Goal: Transaction & Acquisition: Purchase product/service

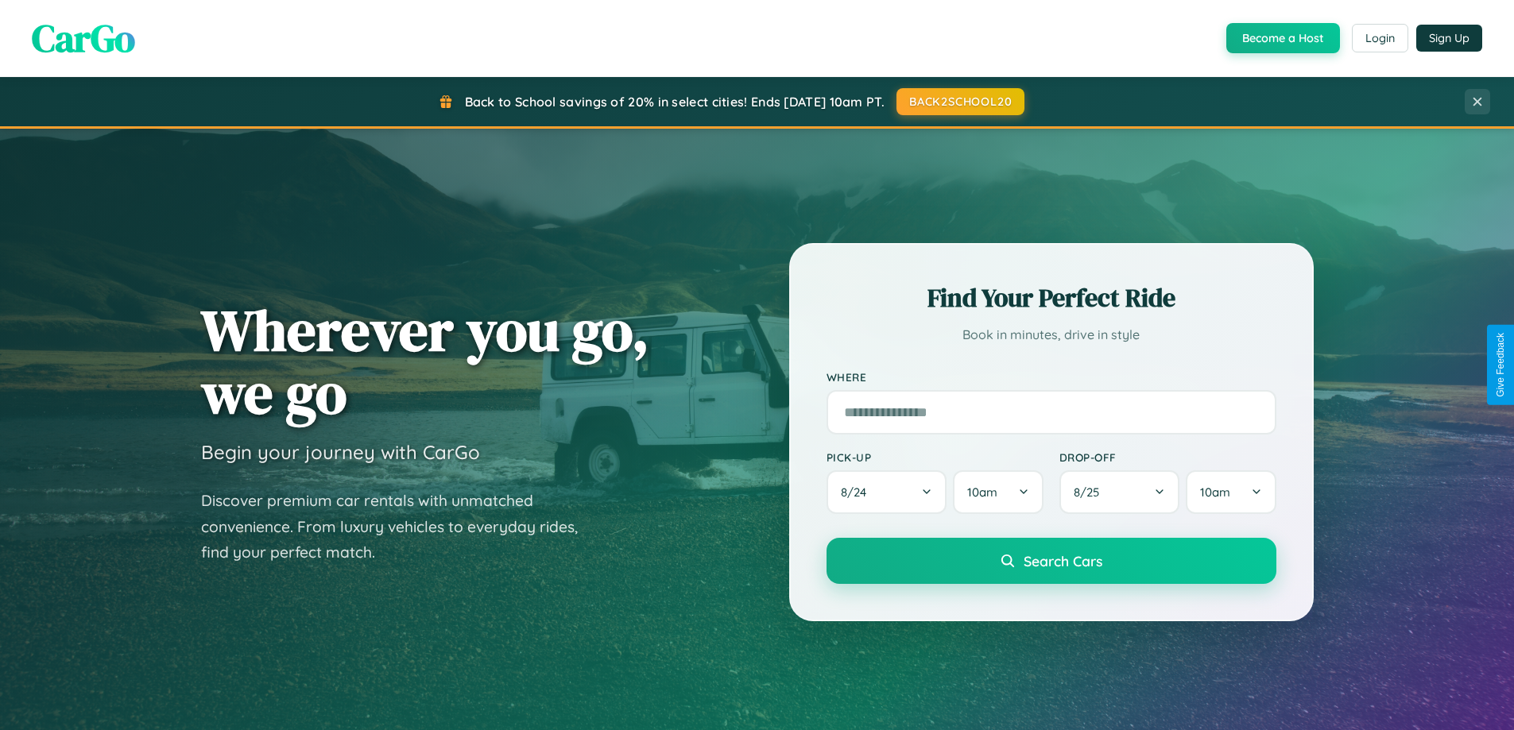
scroll to position [685, 0]
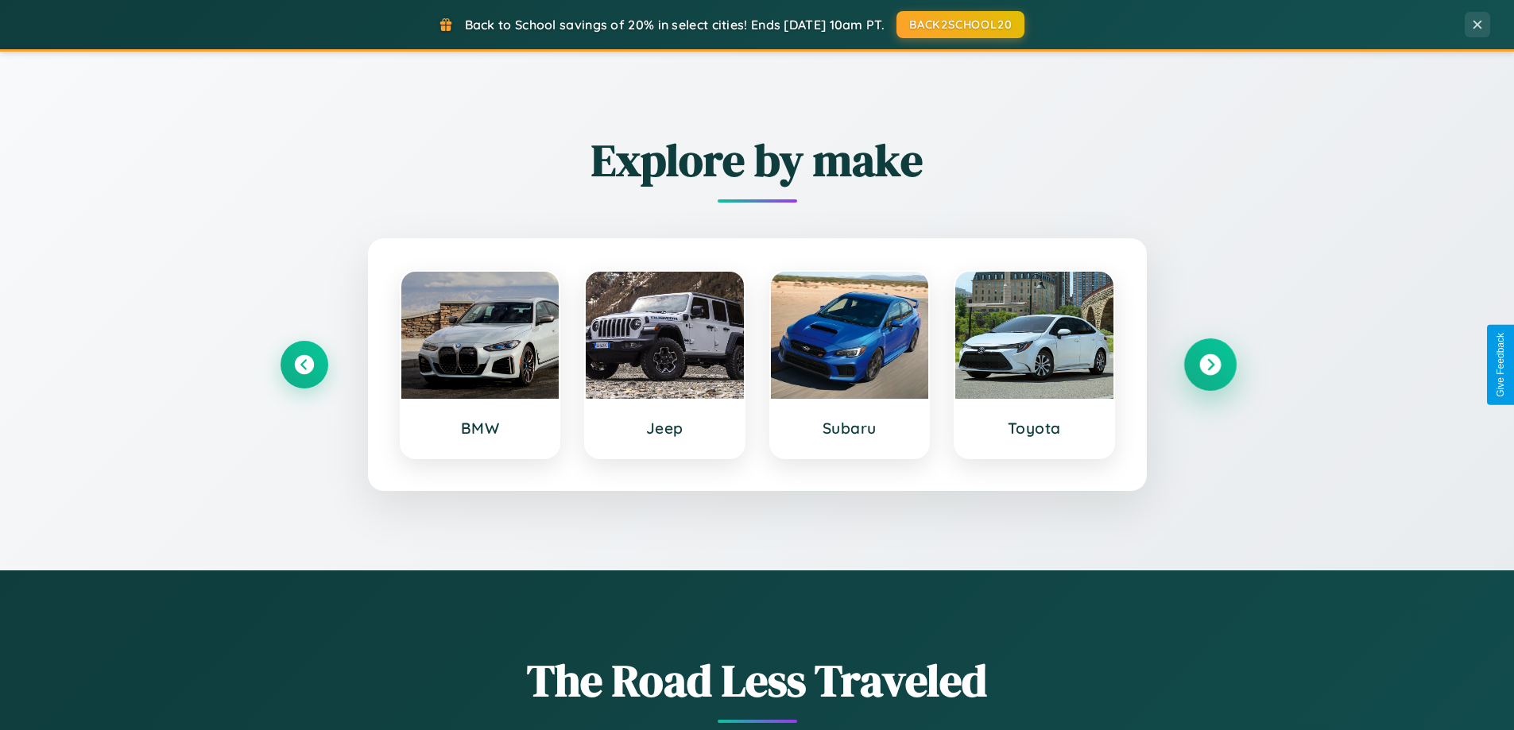
click at [1209, 365] on icon at bounding box center [1209, 364] width 21 height 21
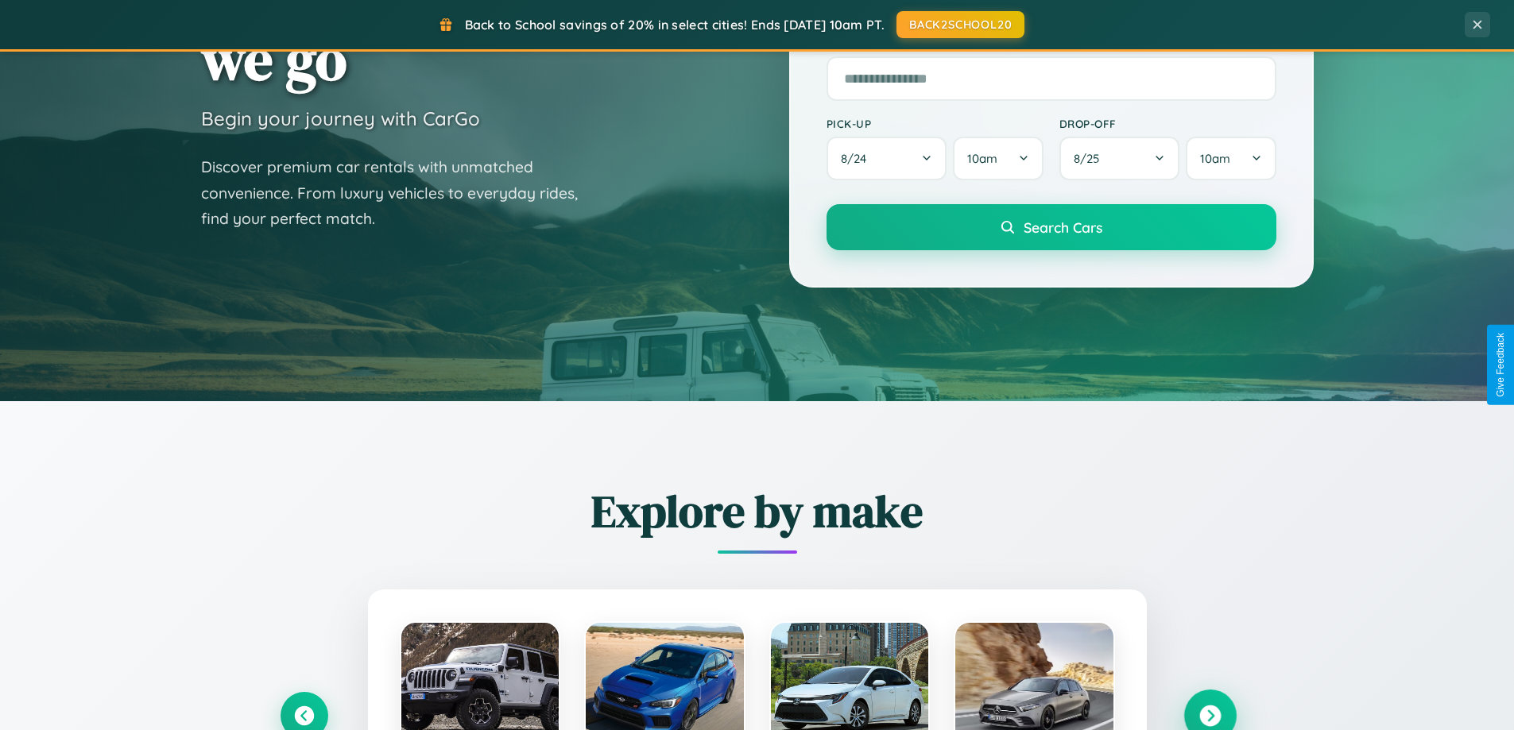
scroll to position [47, 0]
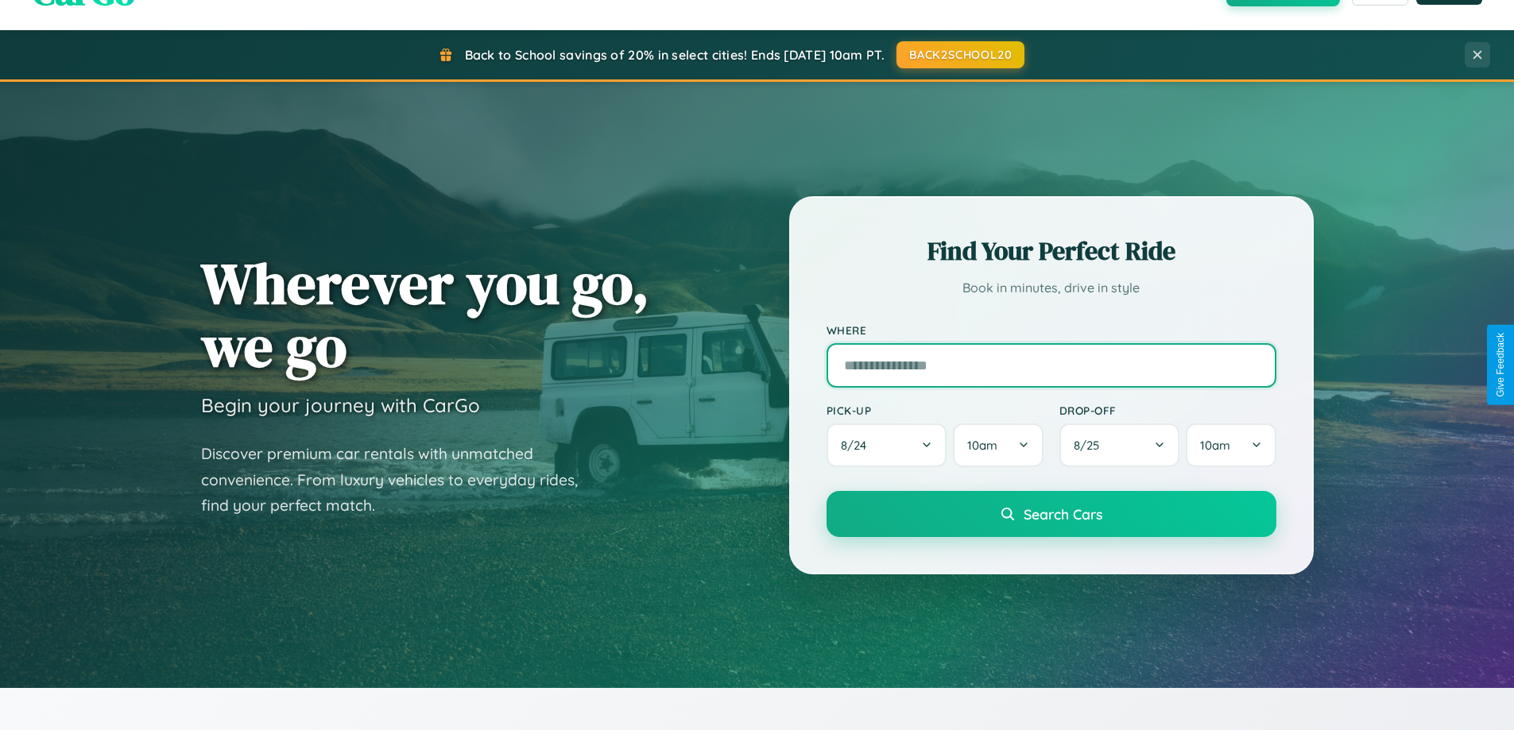
click at [1050, 365] on input "text" at bounding box center [1051, 365] width 450 height 44
type input "**********"
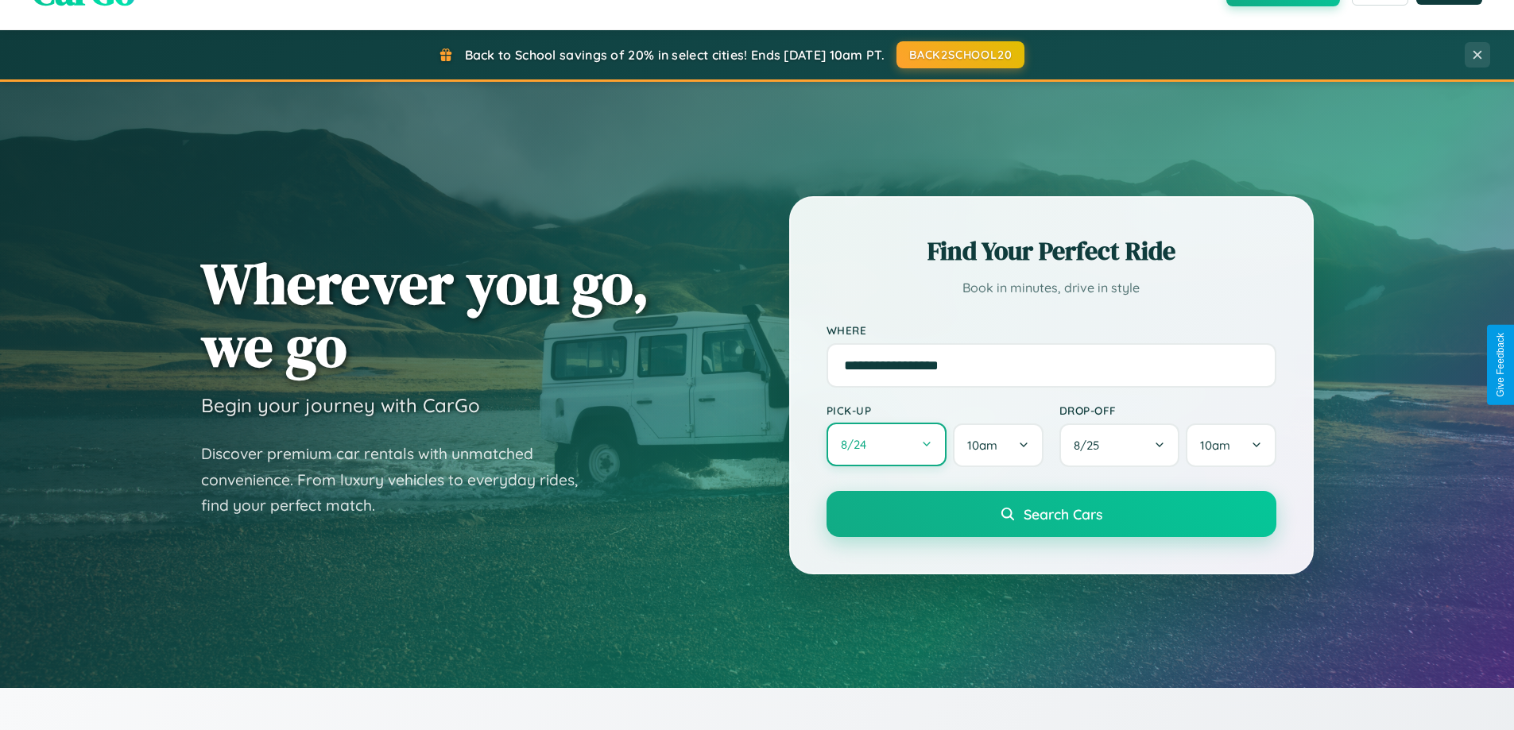
click at [886, 446] on button "8 / 24" at bounding box center [886, 445] width 121 height 44
select select "*"
select select "****"
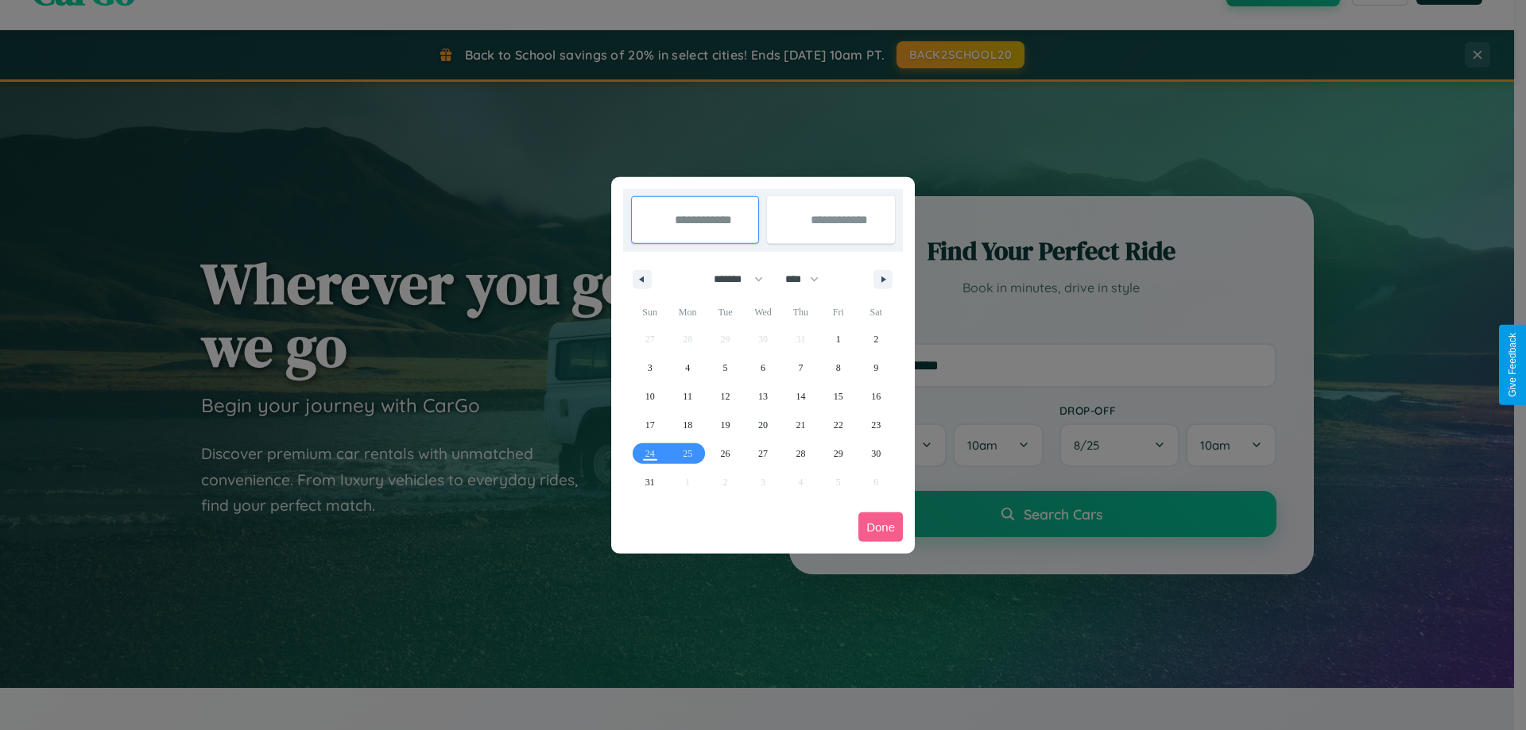
drag, startPoint x: 731, startPoint y: 279, endPoint x: 763, endPoint y: 319, distance: 50.9
click at [731, 279] on select "******* ******** ***** ***** *** **** **** ****** ********* ******* ******** **…" at bounding box center [736, 279] width 68 height 26
select select "**"
click at [837, 424] on span "21" at bounding box center [839, 425] width 10 height 29
type input "**********"
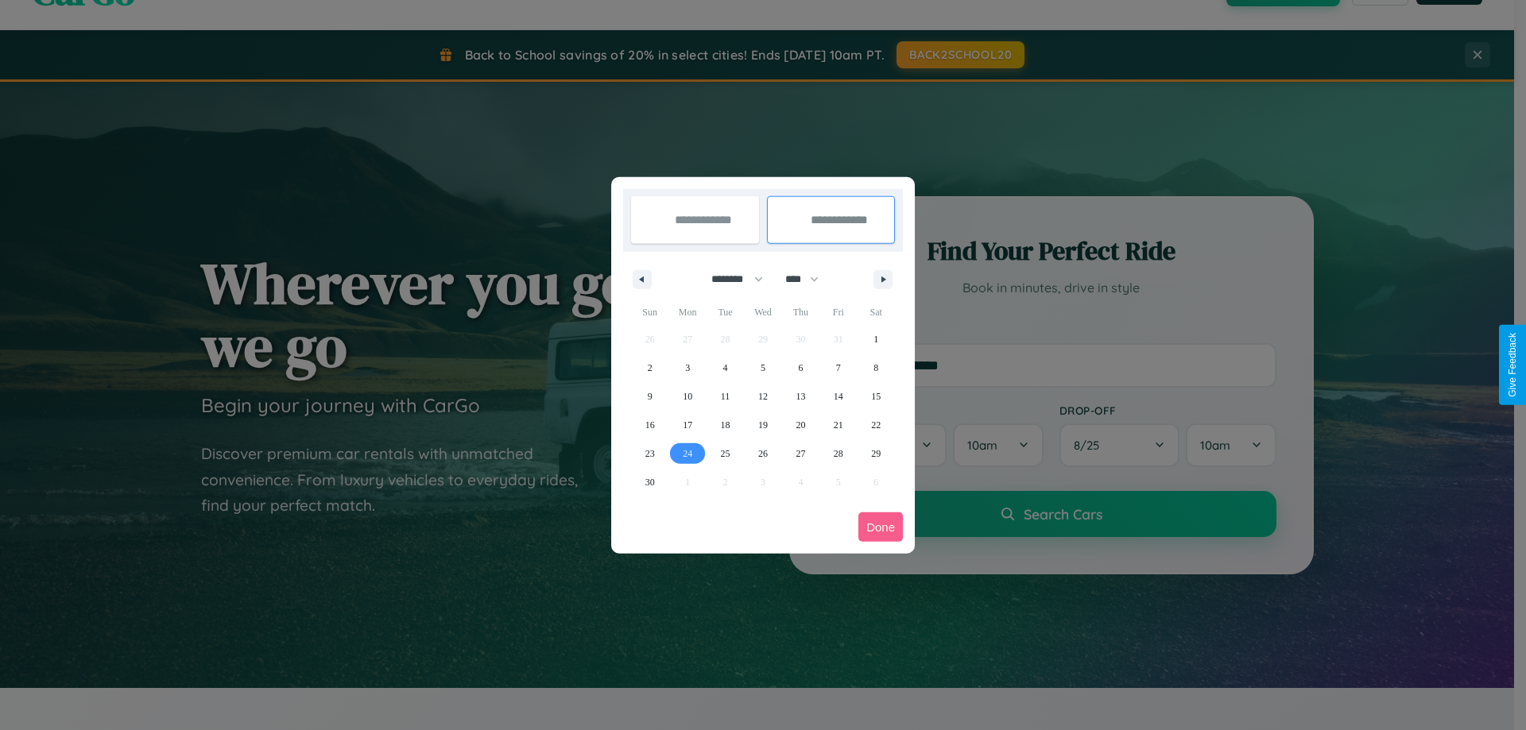
click at [687, 453] on span "24" at bounding box center [688, 453] width 10 height 29
type input "**********"
click at [880, 527] on button "Done" at bounding box center [880, 527] width 44 height 29
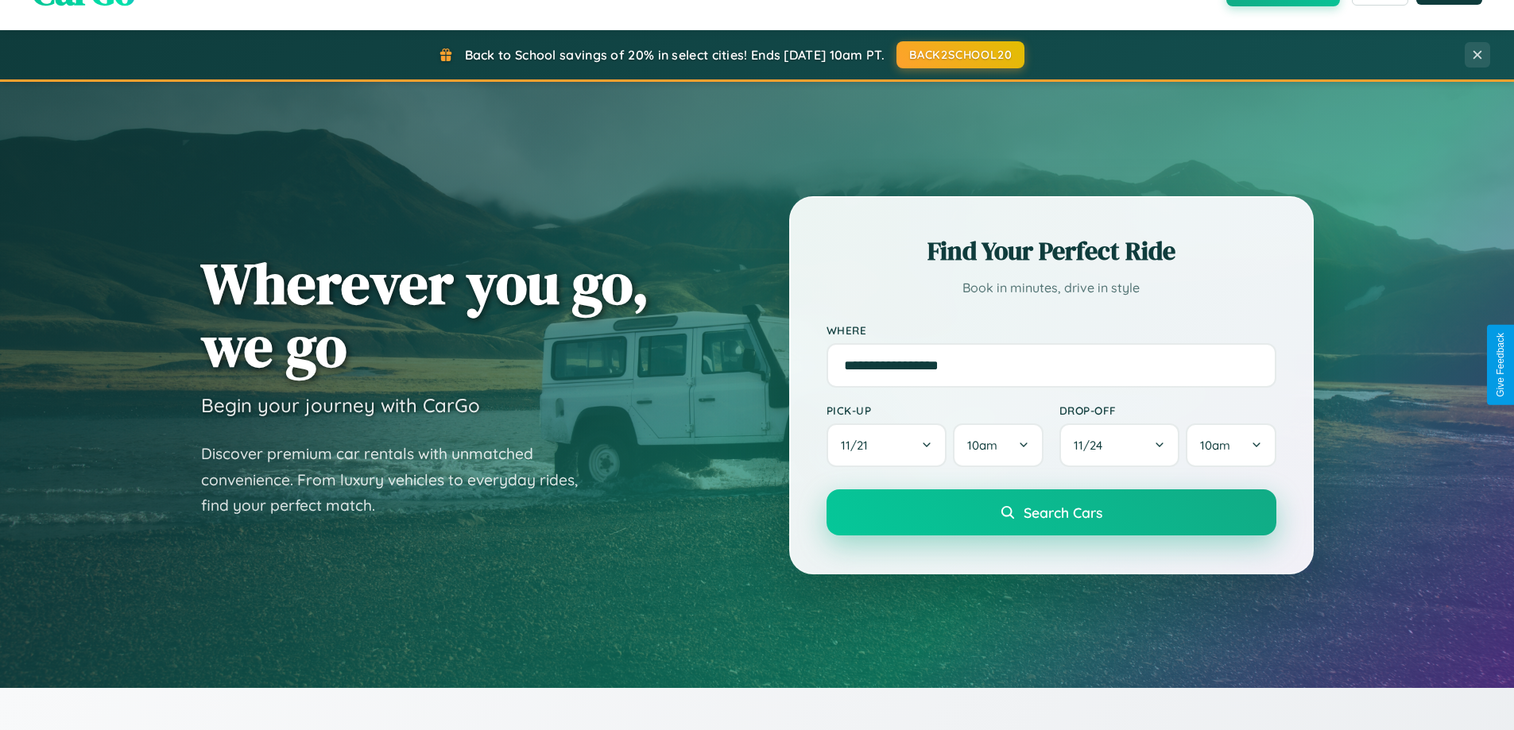
click at [1050, 513] on span "Search Cars" at bounding box center [1062, 512] width 79 height 17
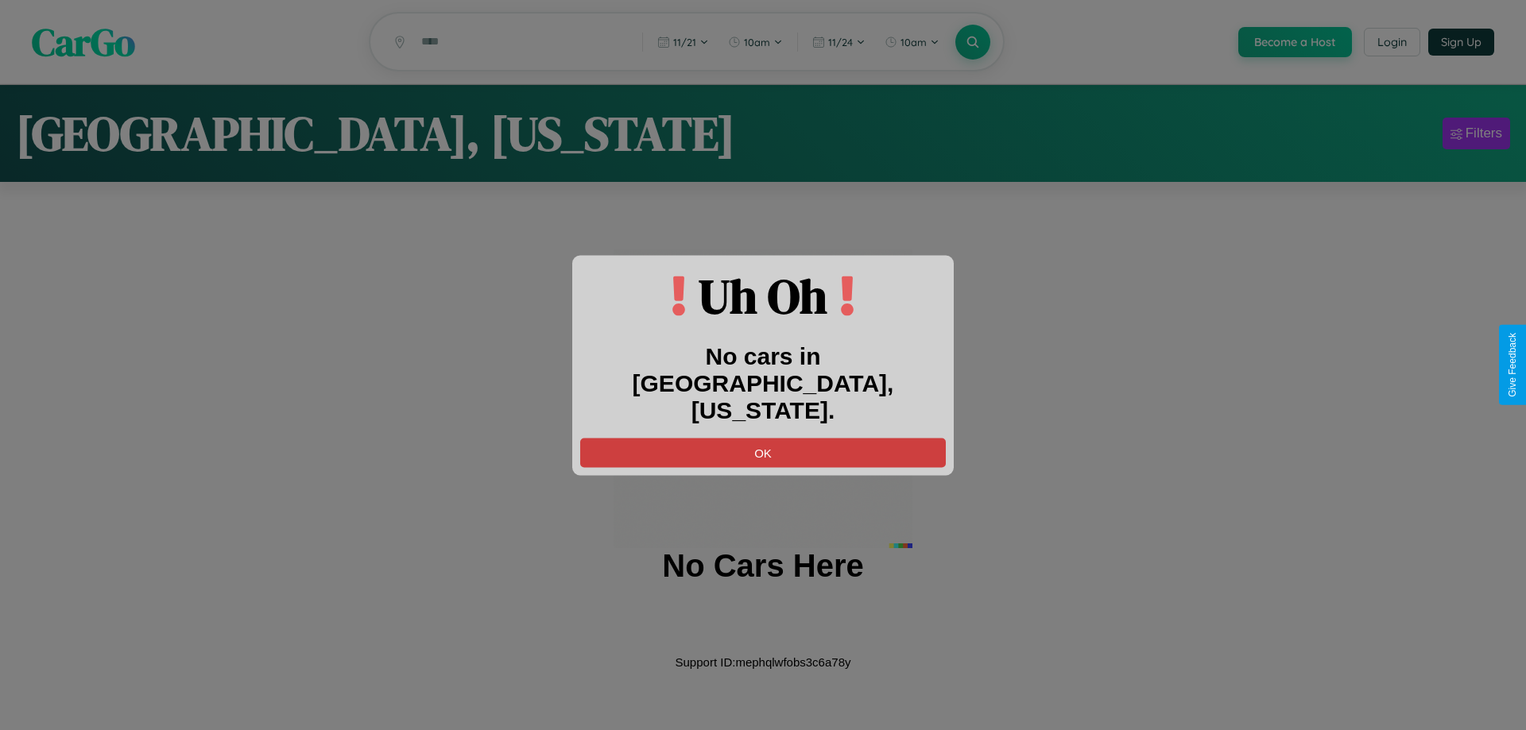
click at [763, 438] on button "OK" at bounding box center [763, 452] width 366 height 29
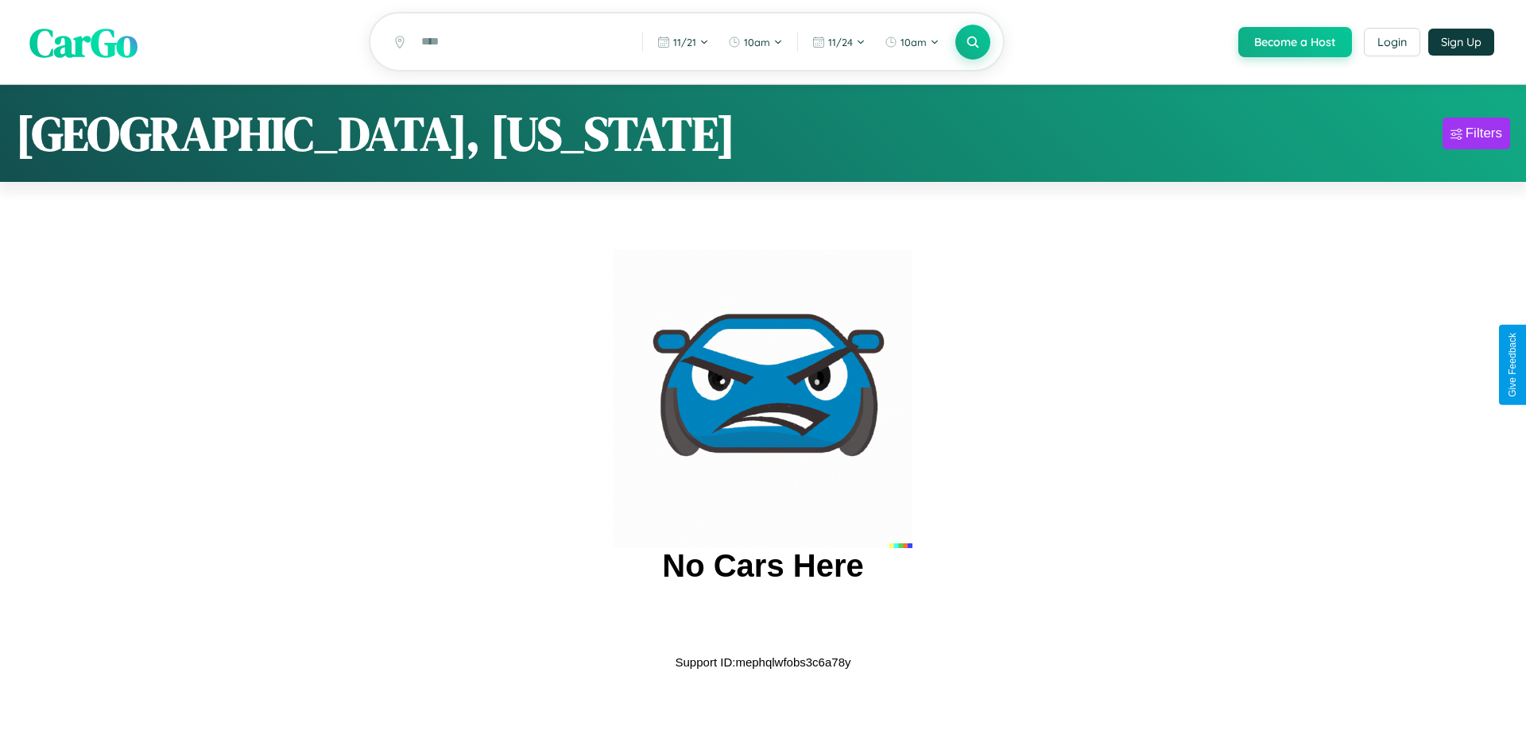
click at [83, 43] on span "CarGo" at bounding box center [83, 41] width 108 height 55
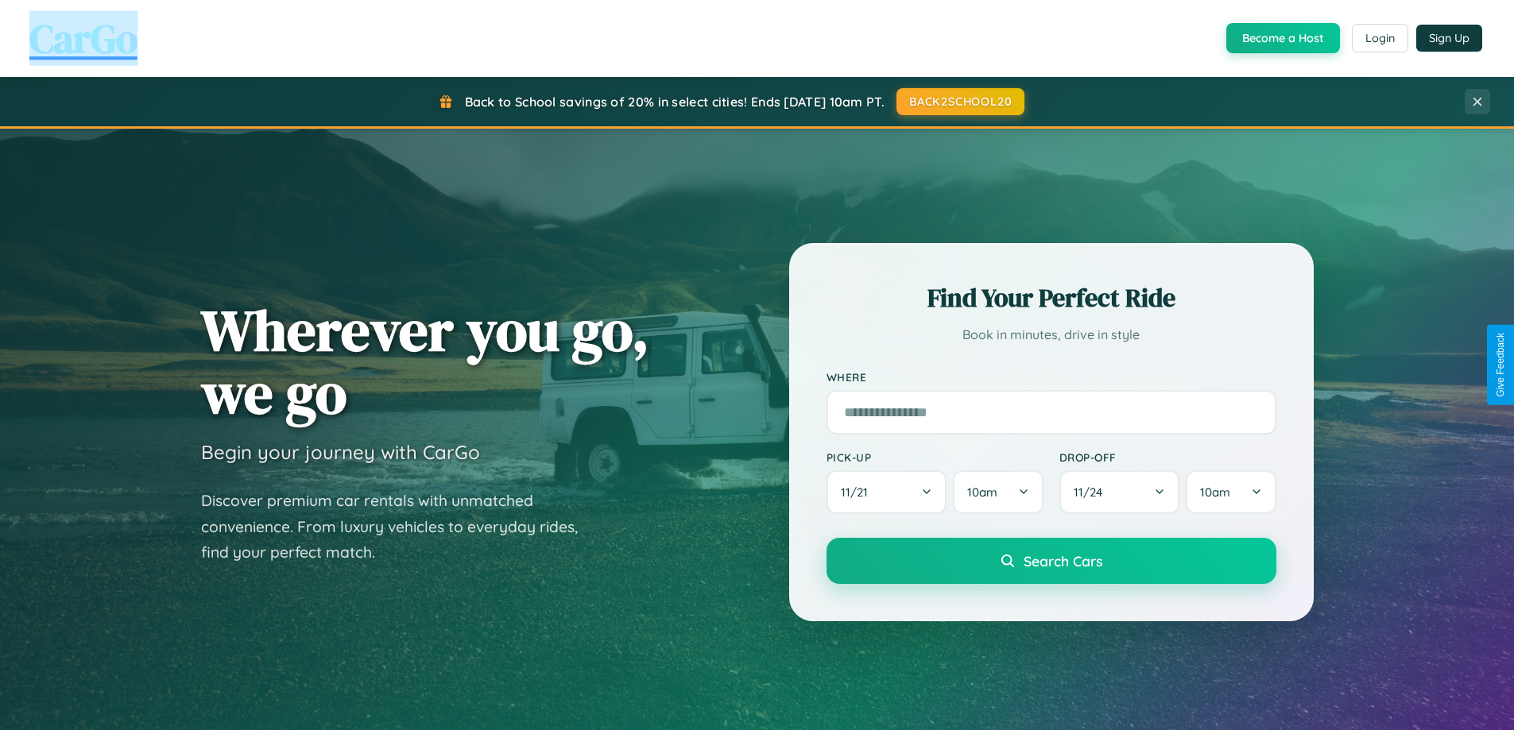
scroll to position [685, 0]
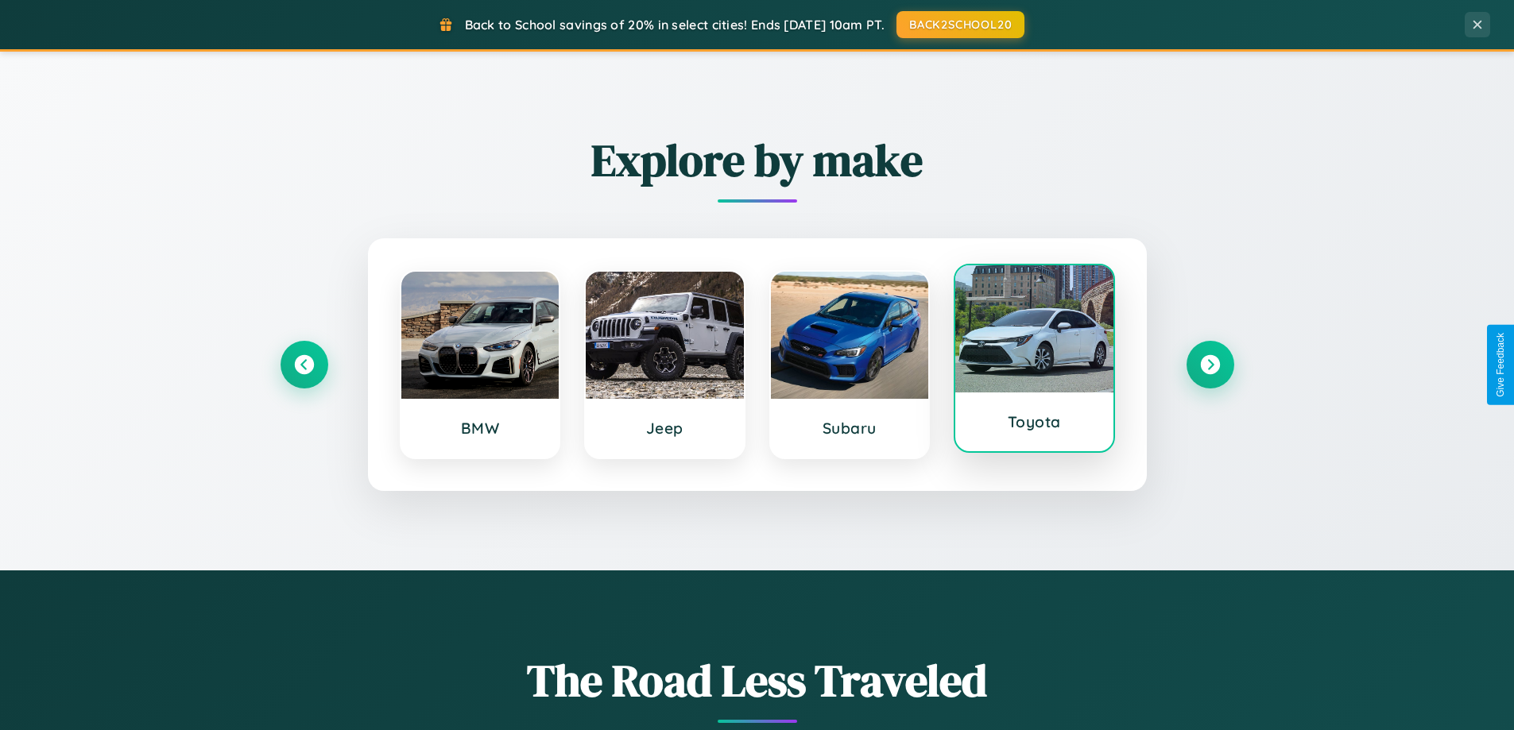
click at [1034, 362] on div at bounding box center [1034, 328] width 158 height 127
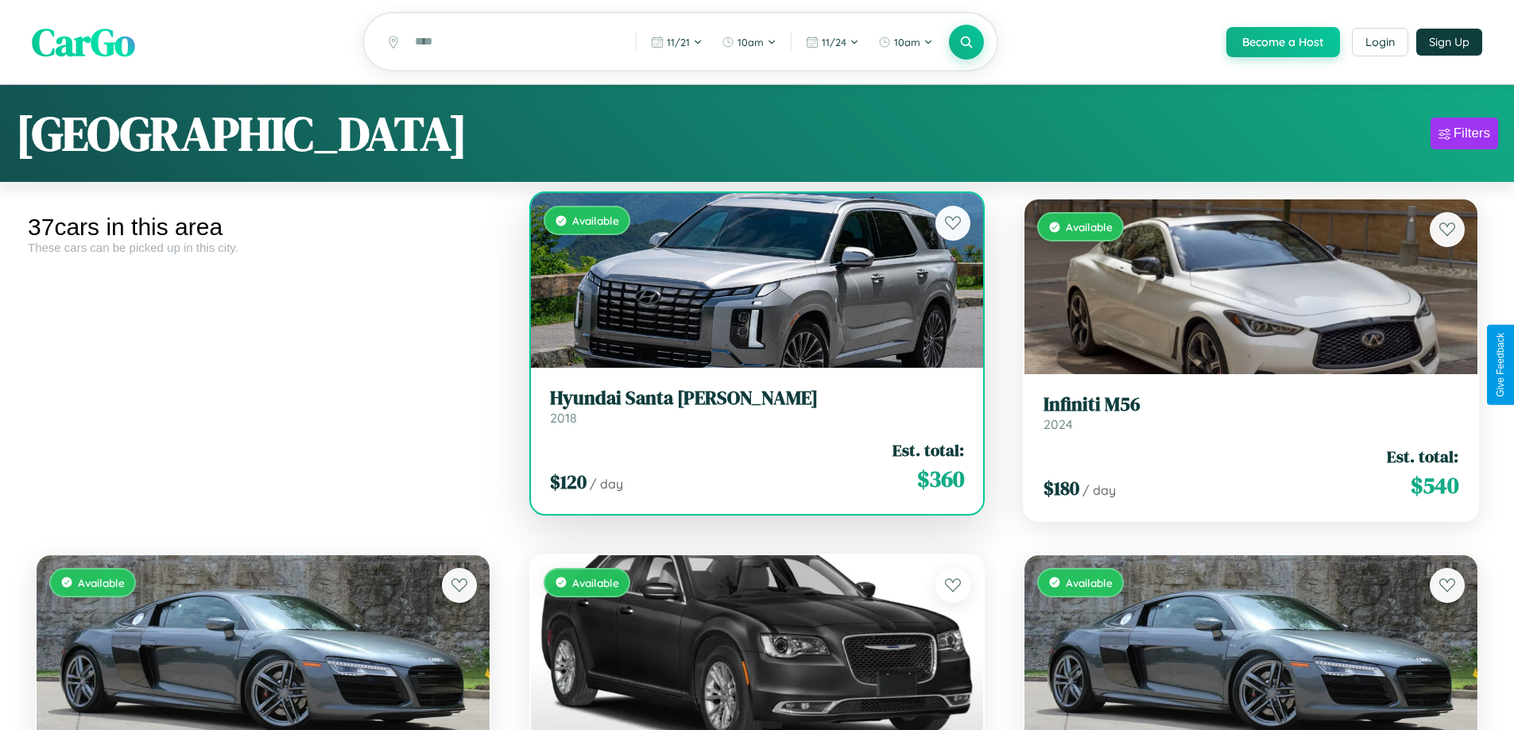
click at [750, 415] on link "Hyundai Santa [PERSON_NAME] 2018" at bounding box center [757, 406] width 415 height 39
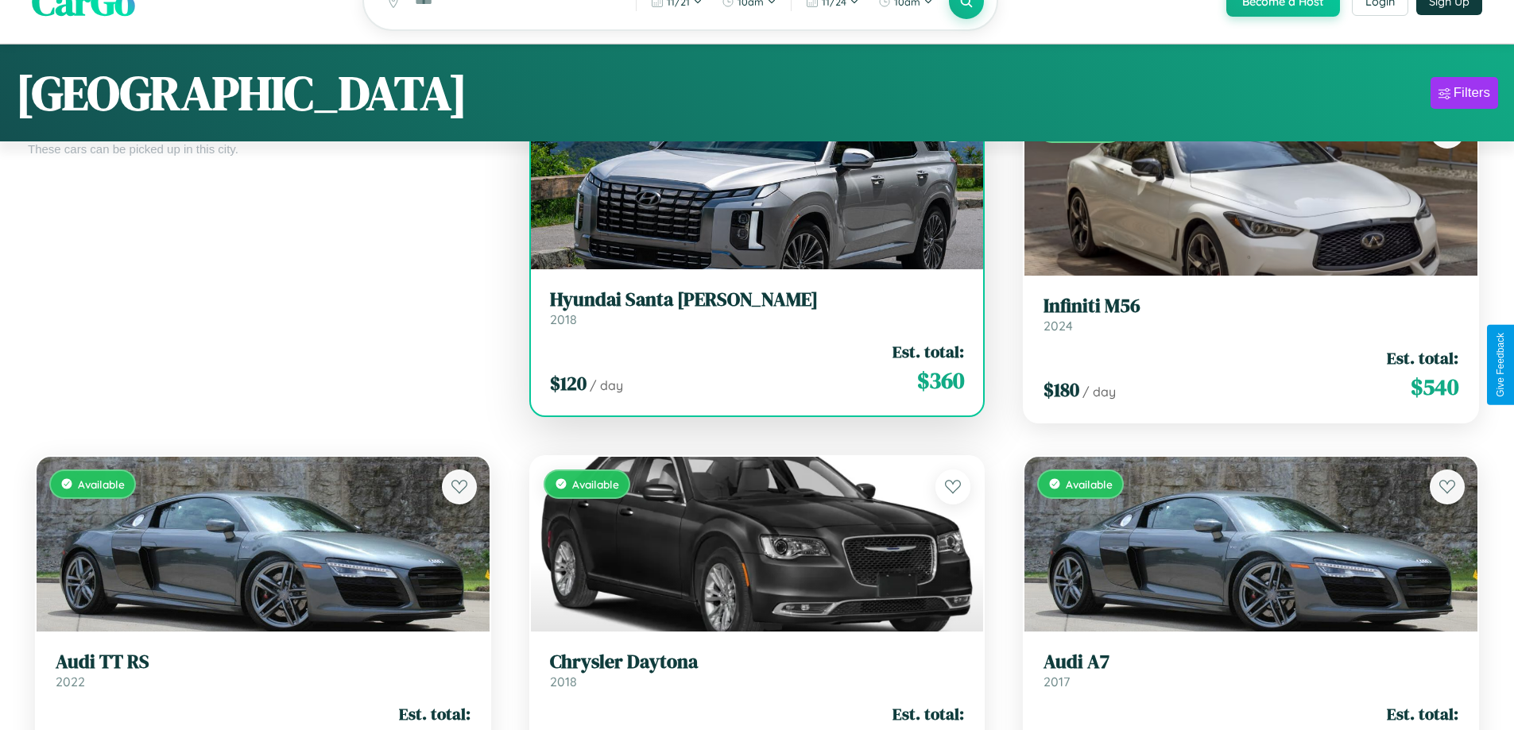
scroll to position [935, 0]
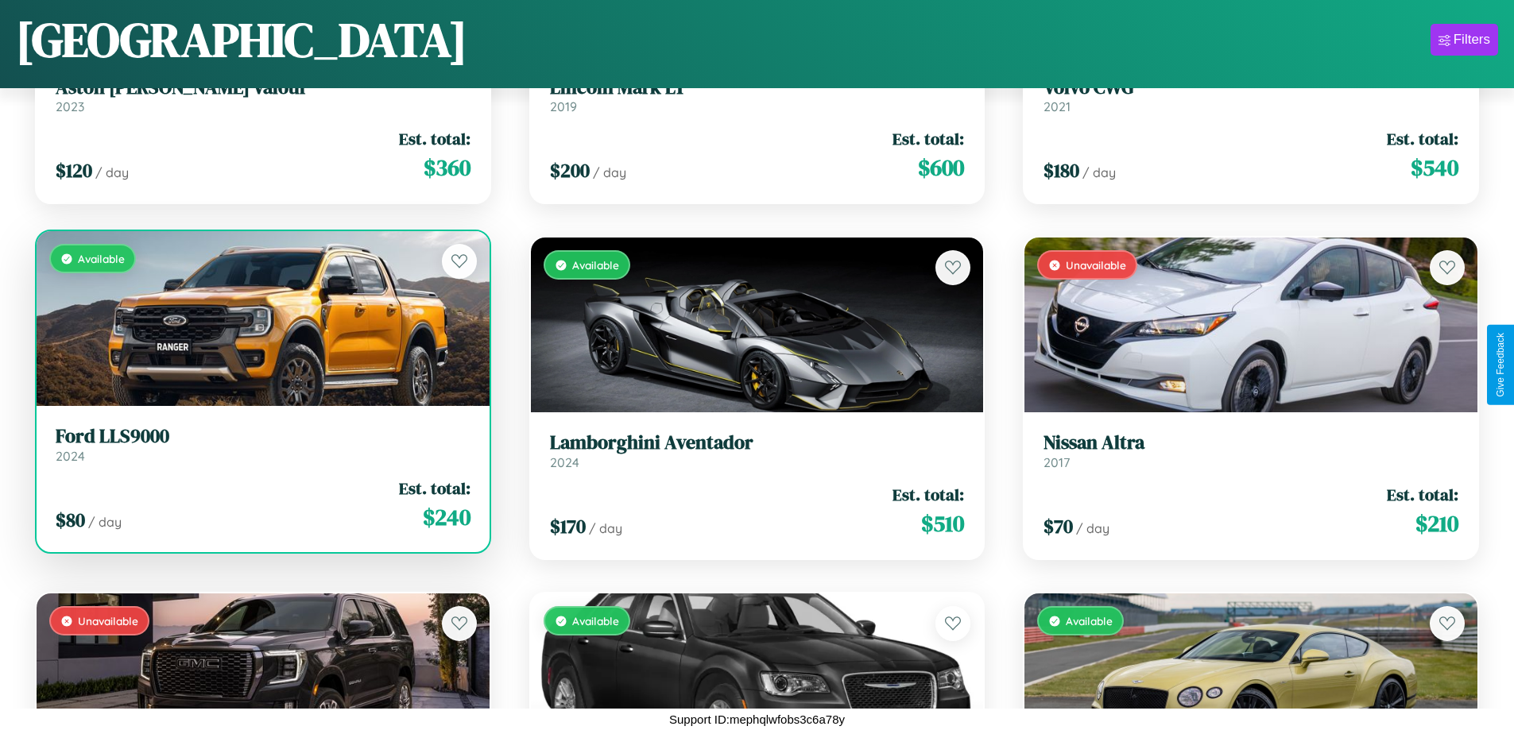
click at [261, 322] on div "Available" at bounding box center [263, 318] width 453 height 175
click at [261, 319] on div "Available" at bounding box center [263, 318] width 453 height 175
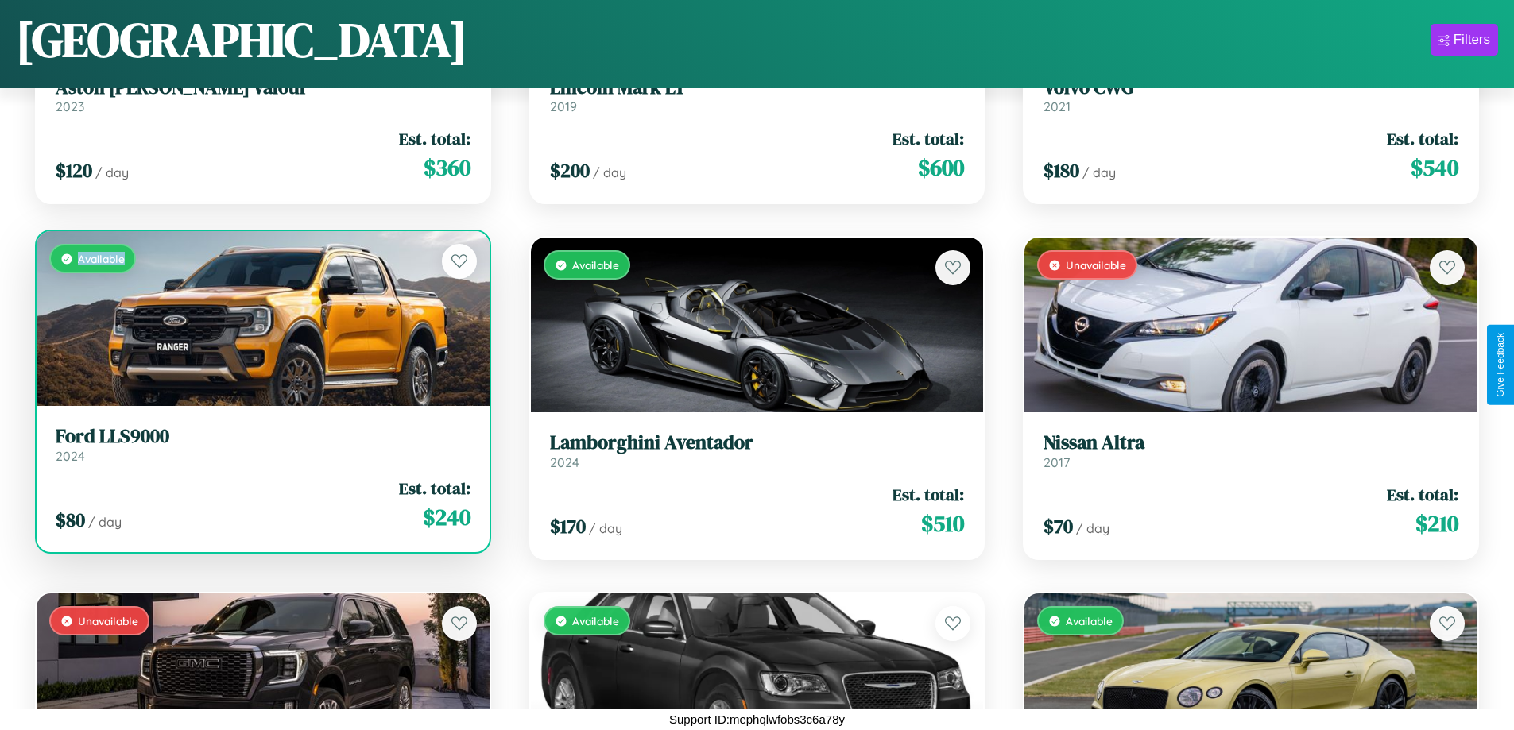
click at [261, 319] on div "Available" at bounding box center [263, 318] width 453 height 175
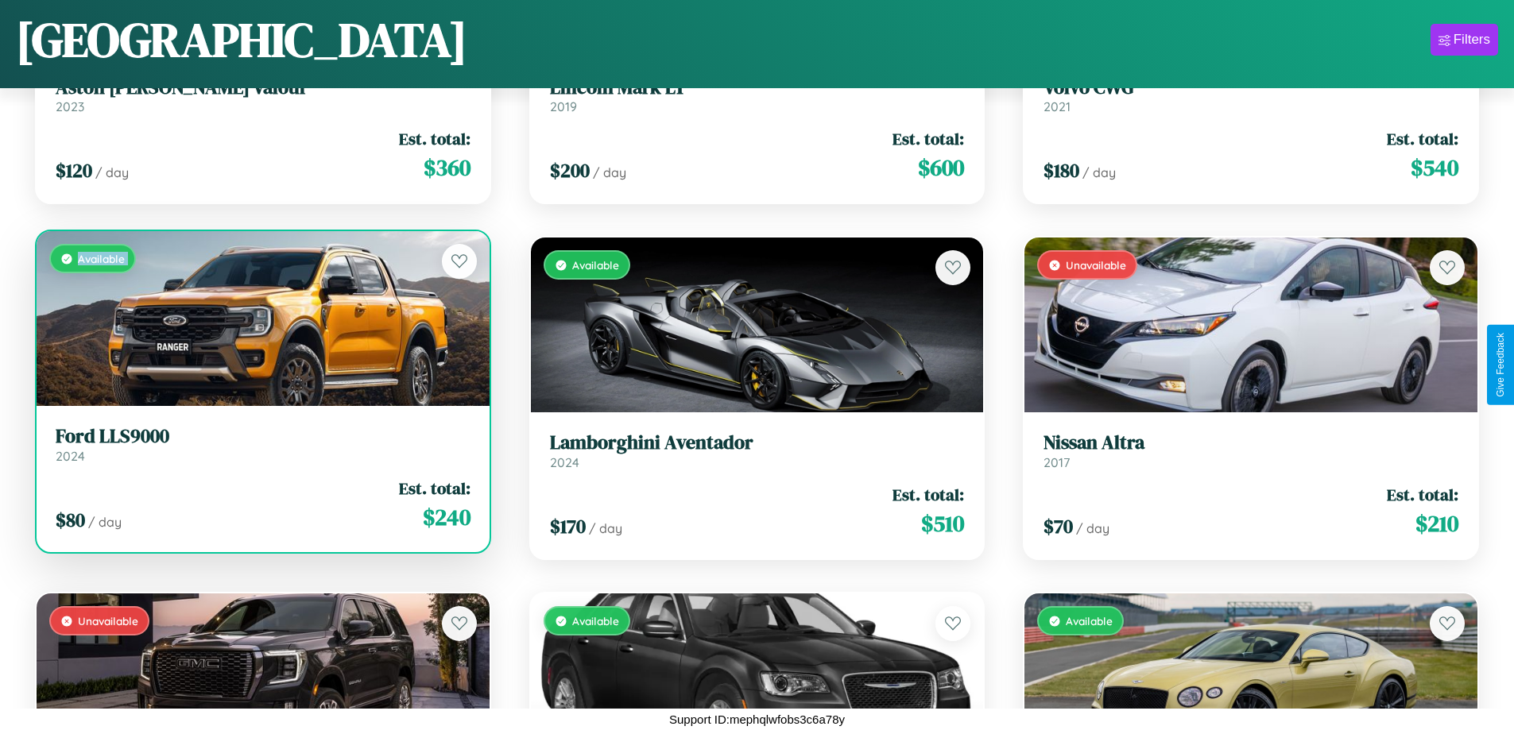
click at [261, 319] on div "Available" at bounding box center [263, 318] width 453 height 175
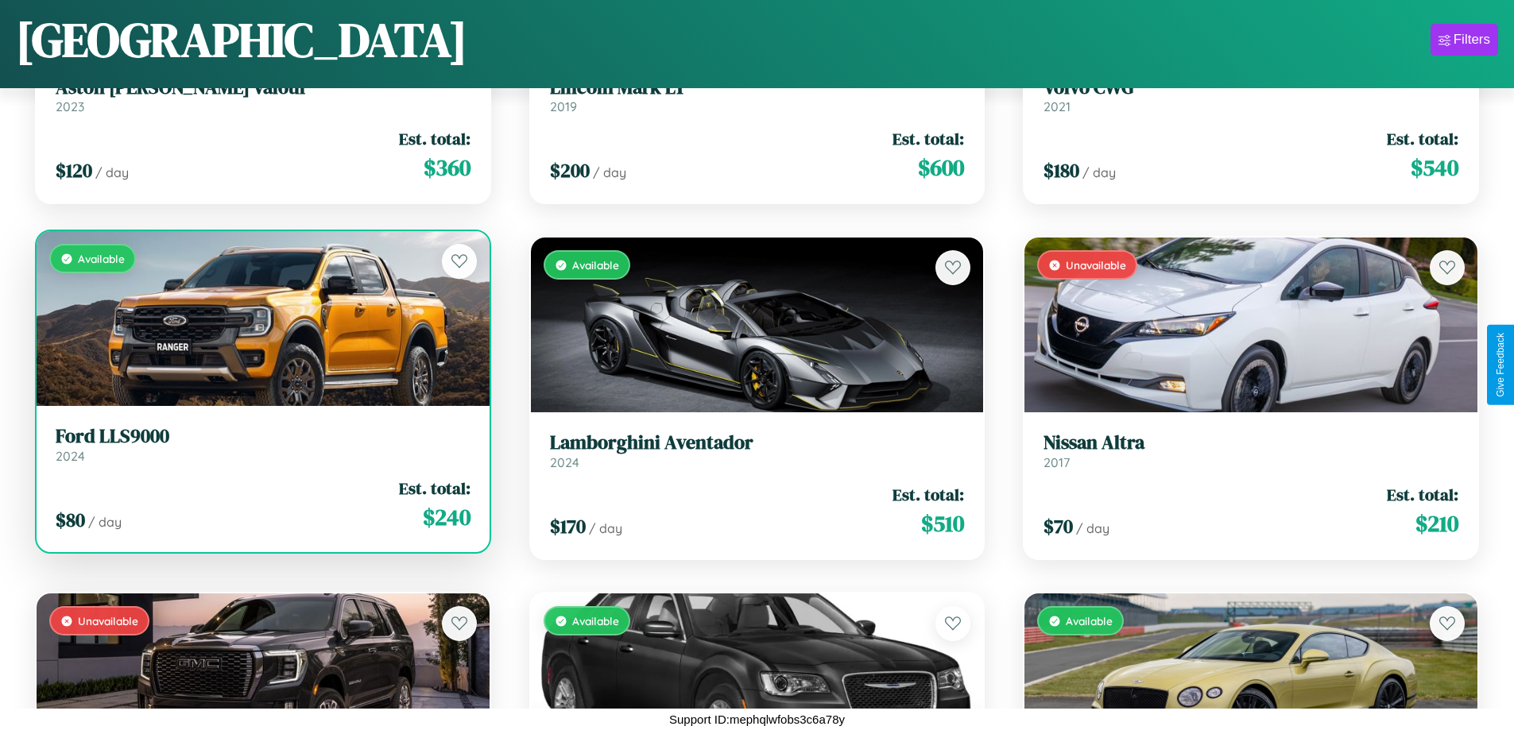
click at [261, 319] on div "Available" at bounding box center [263, 318] width 453 height 175
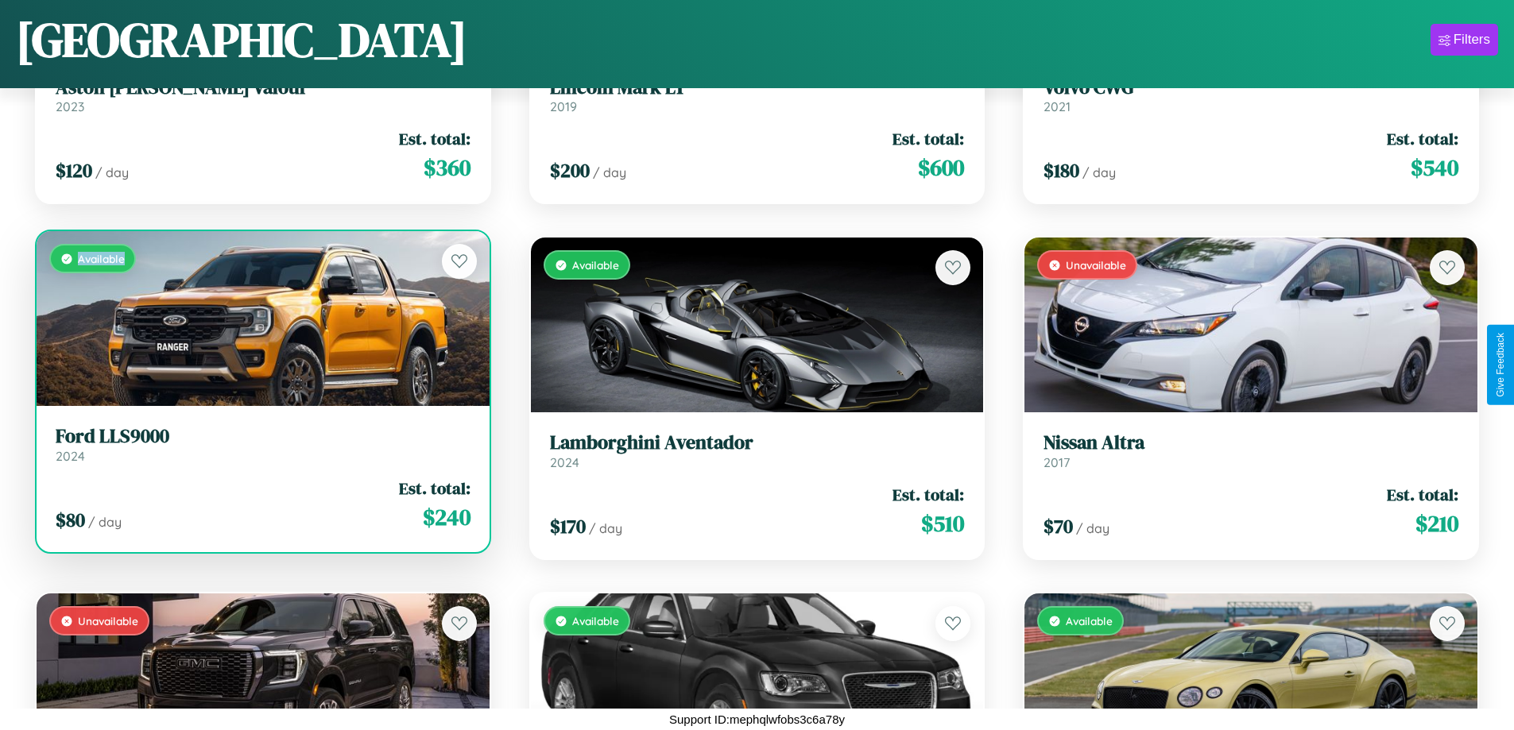
click at [261, 319] on div "Available" at bounding box center [263, 318] width 453 height 175
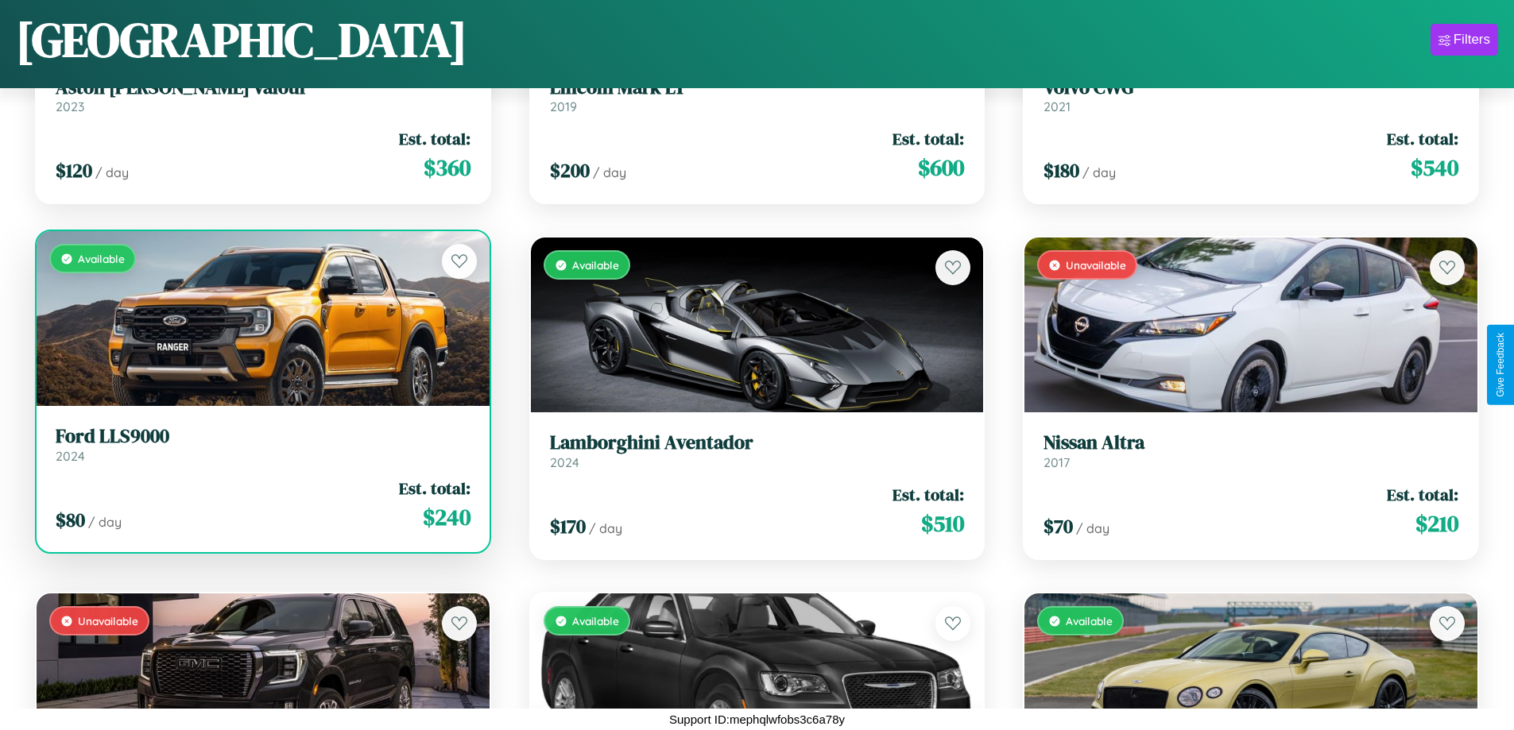
click at [261, 444] on h3 "Ford LLS9000" at bounding box center [263, 436] width 415 height 23
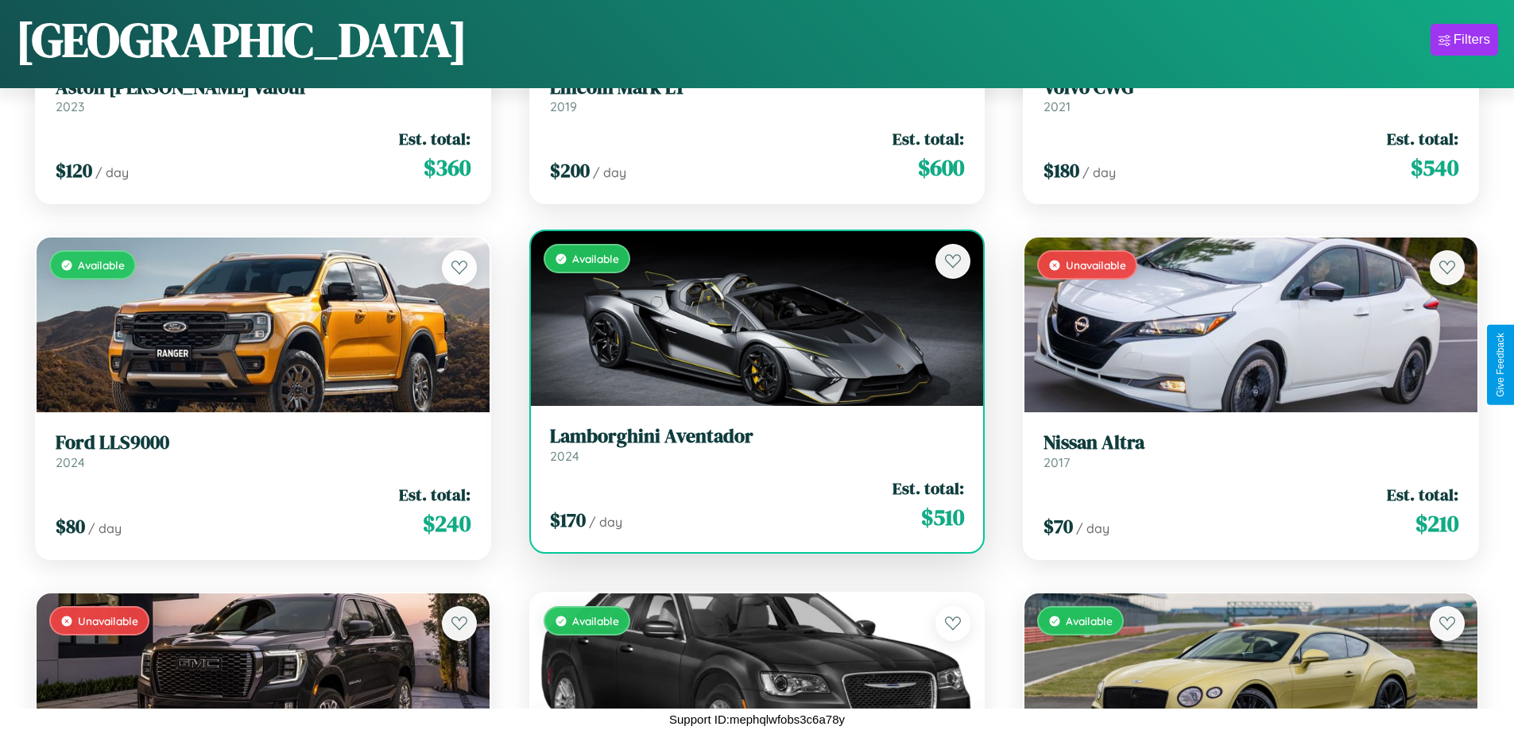
scroll to position [3781, 0]
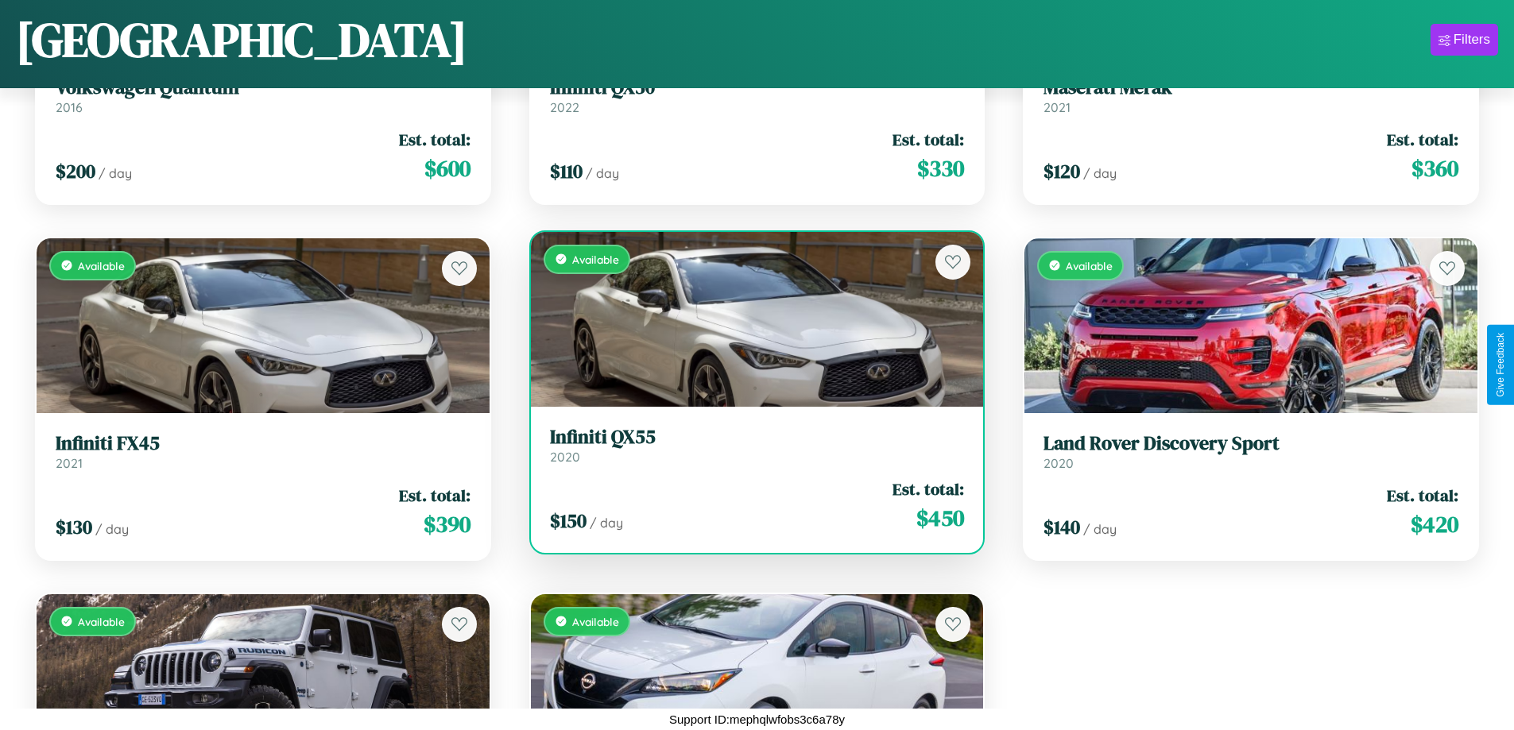
click at [750, 445] on h3 "Infiniti QX55" at bounding box center [757, 437] width 415 height 23
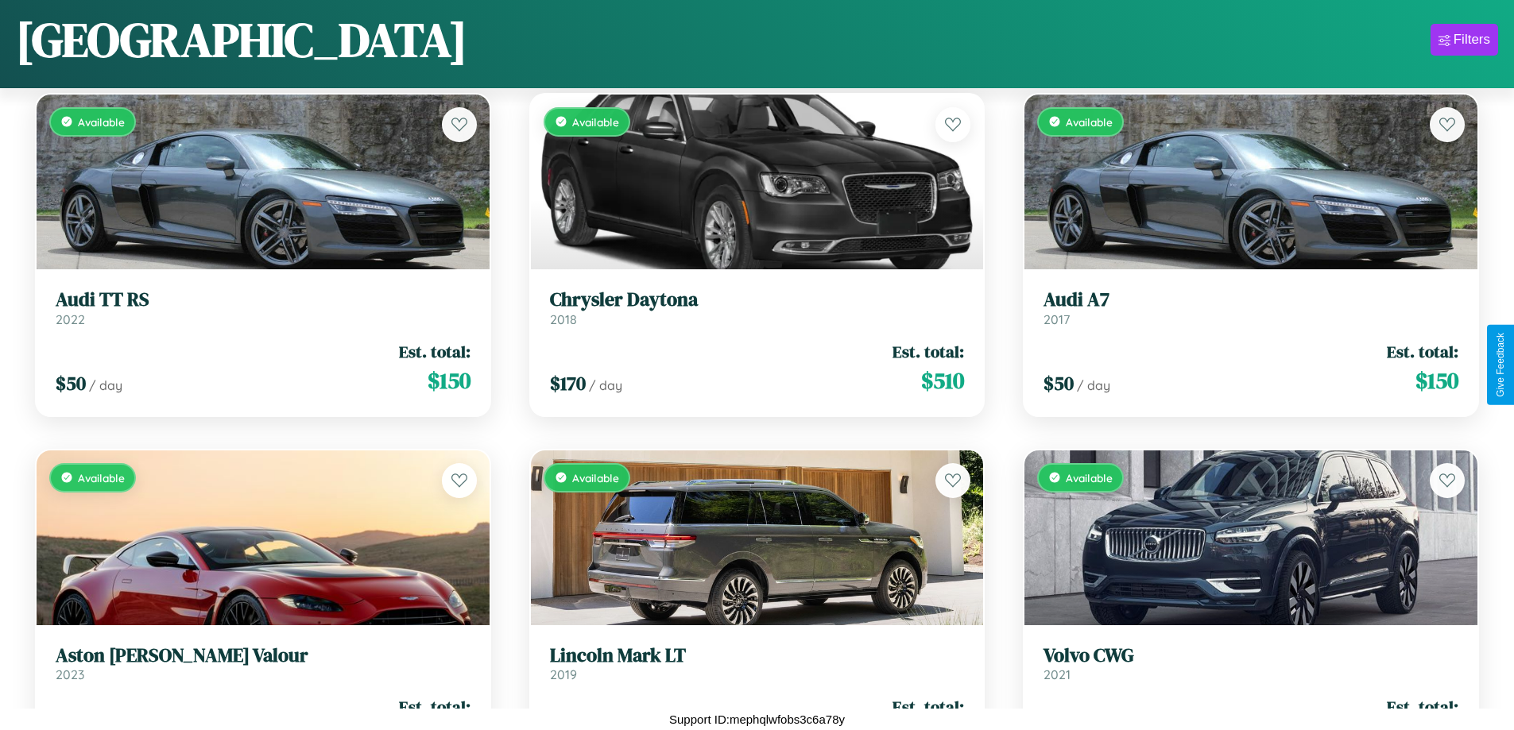
scroll to position [935, 0]
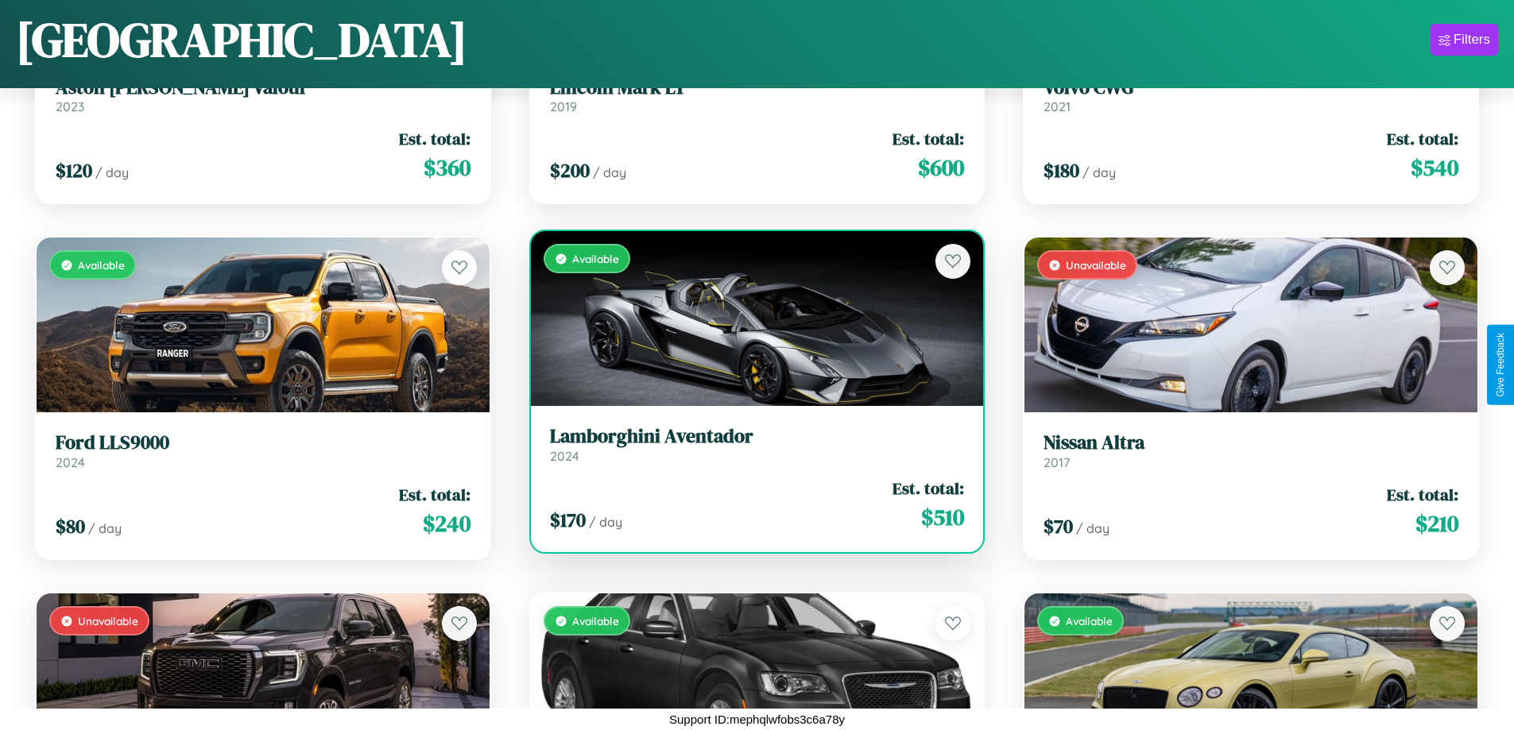
click at [750, 444] on h3 "Lamborghini Aventador" at bounding box center [757, 436] width 415 height 23
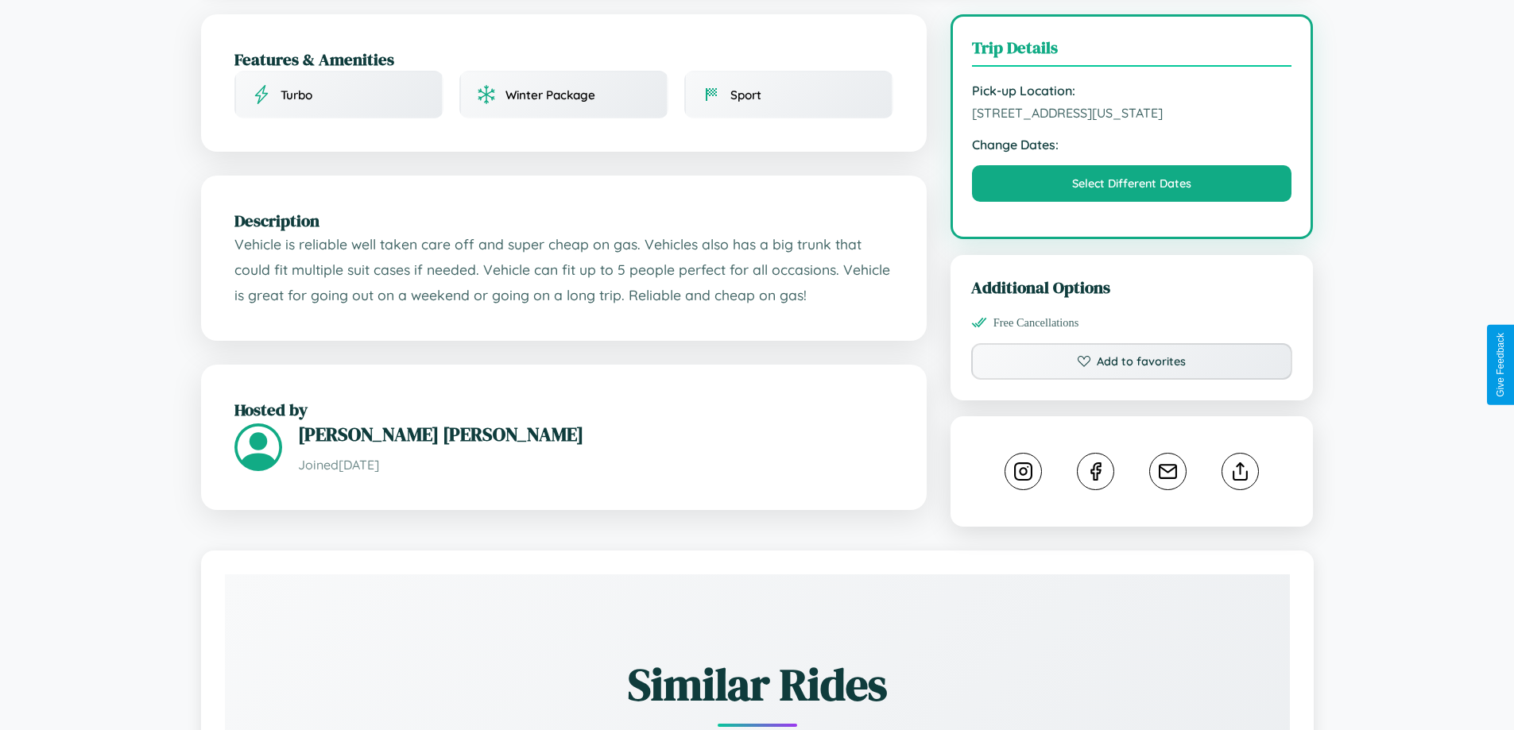
scroll to position [428, 0]
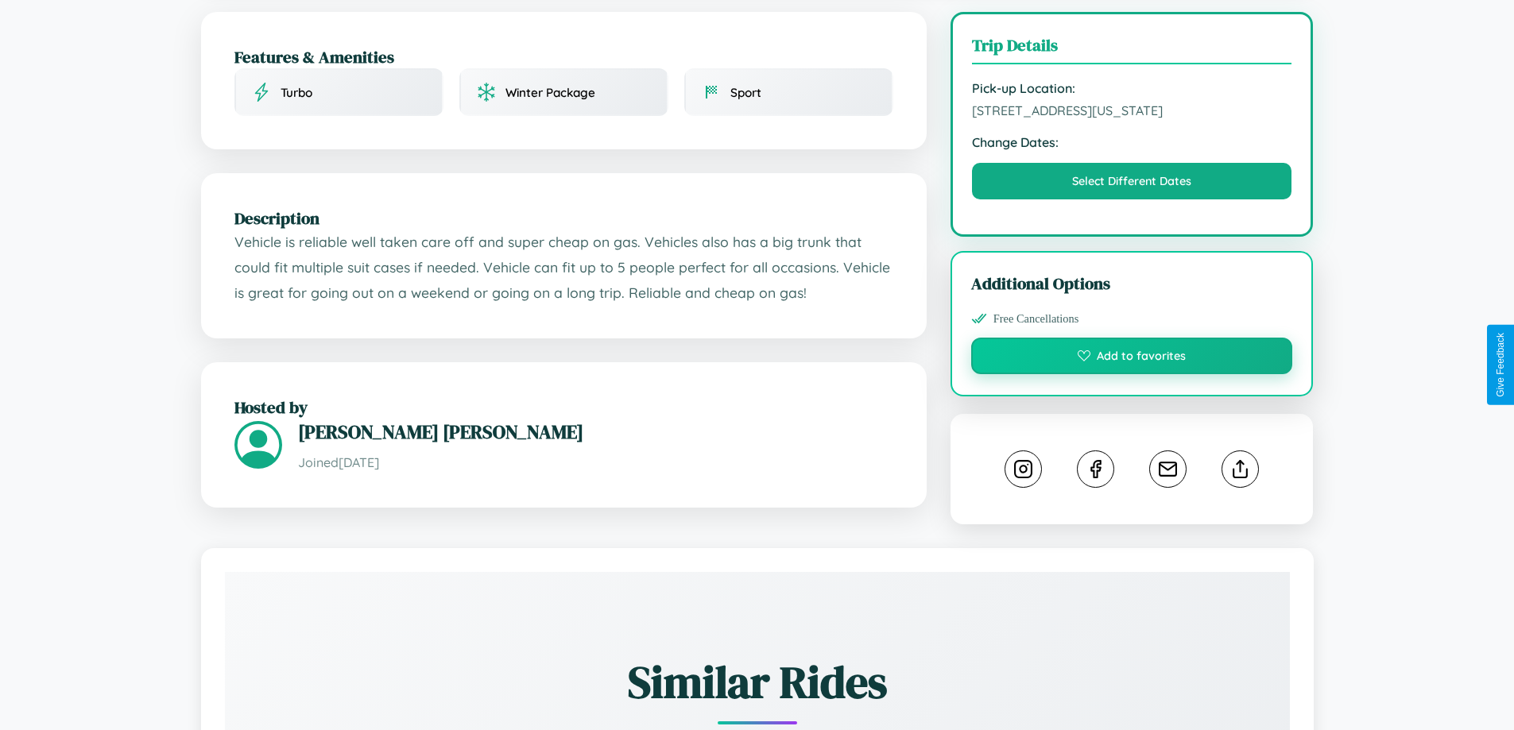
click at [1131, 364] on button "Add to favorites" at bounding box center [1132, 356] width 322 height 37
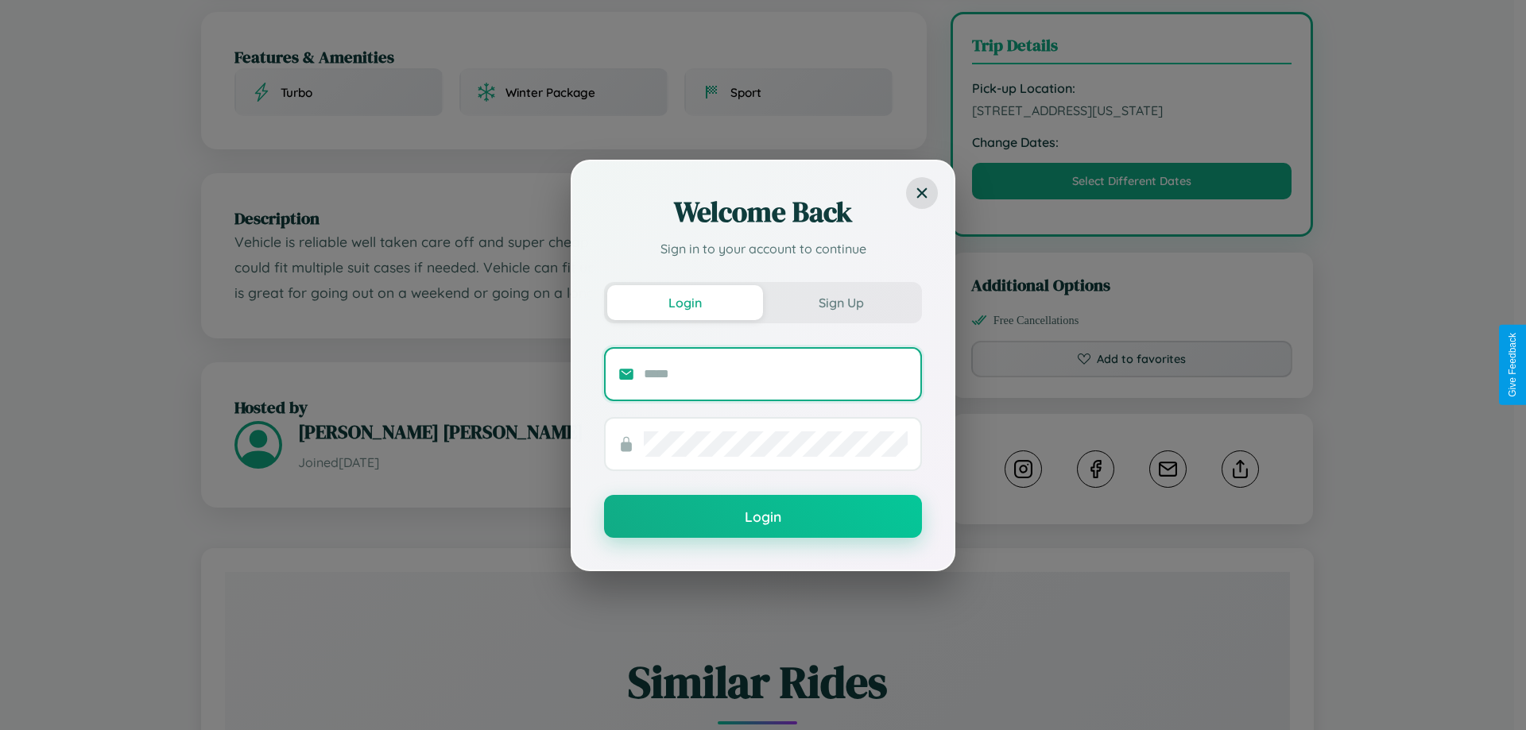
click at [776, 373] on input "text" at bounding box center [776, 374] width 264 height 25
type input "**********"
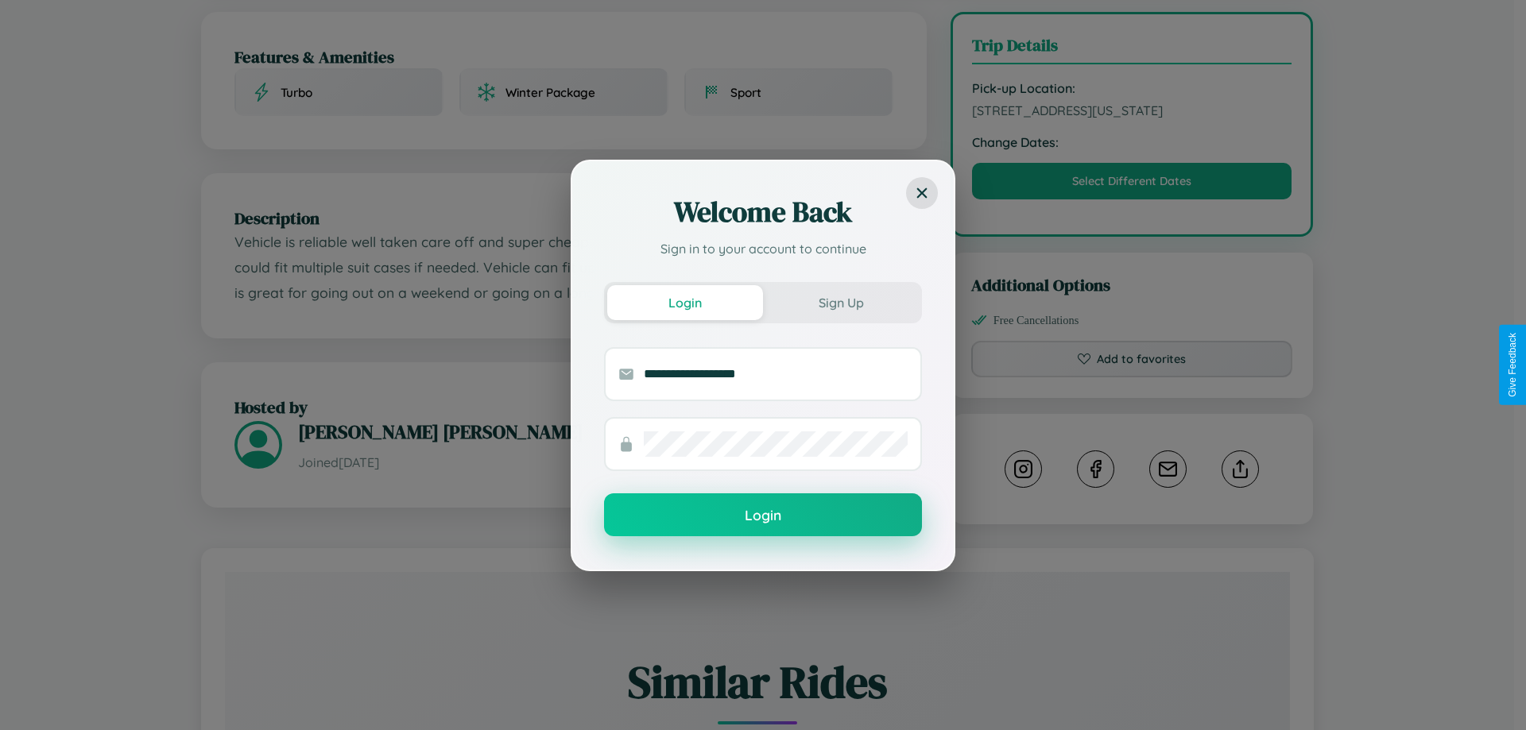
click at [763, 515] on button "Login" at bounding box center [763, 514] width 318 height 43
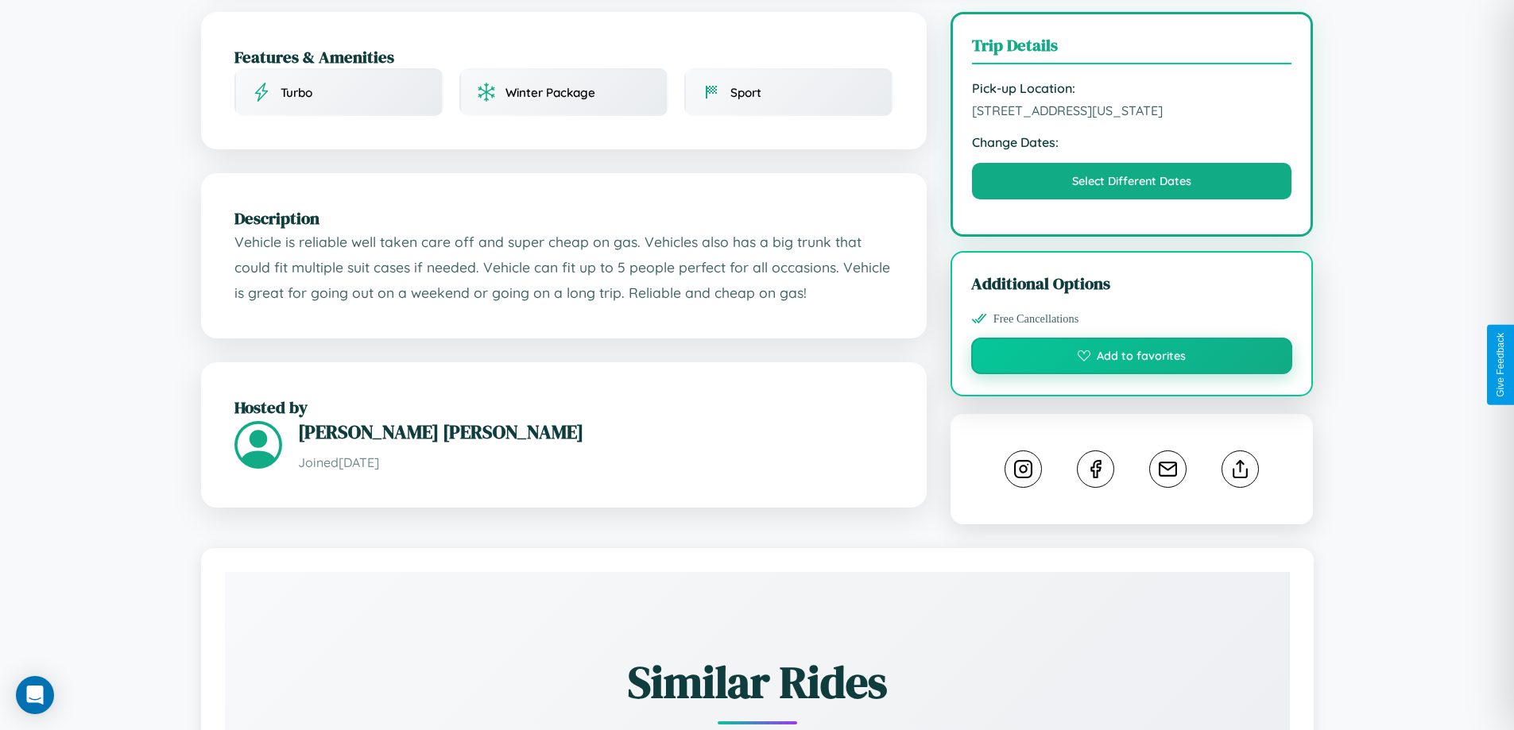
click at [1131, 363] on button "Add to favorites" at bounding box center [1132, 356] width 322 height 37
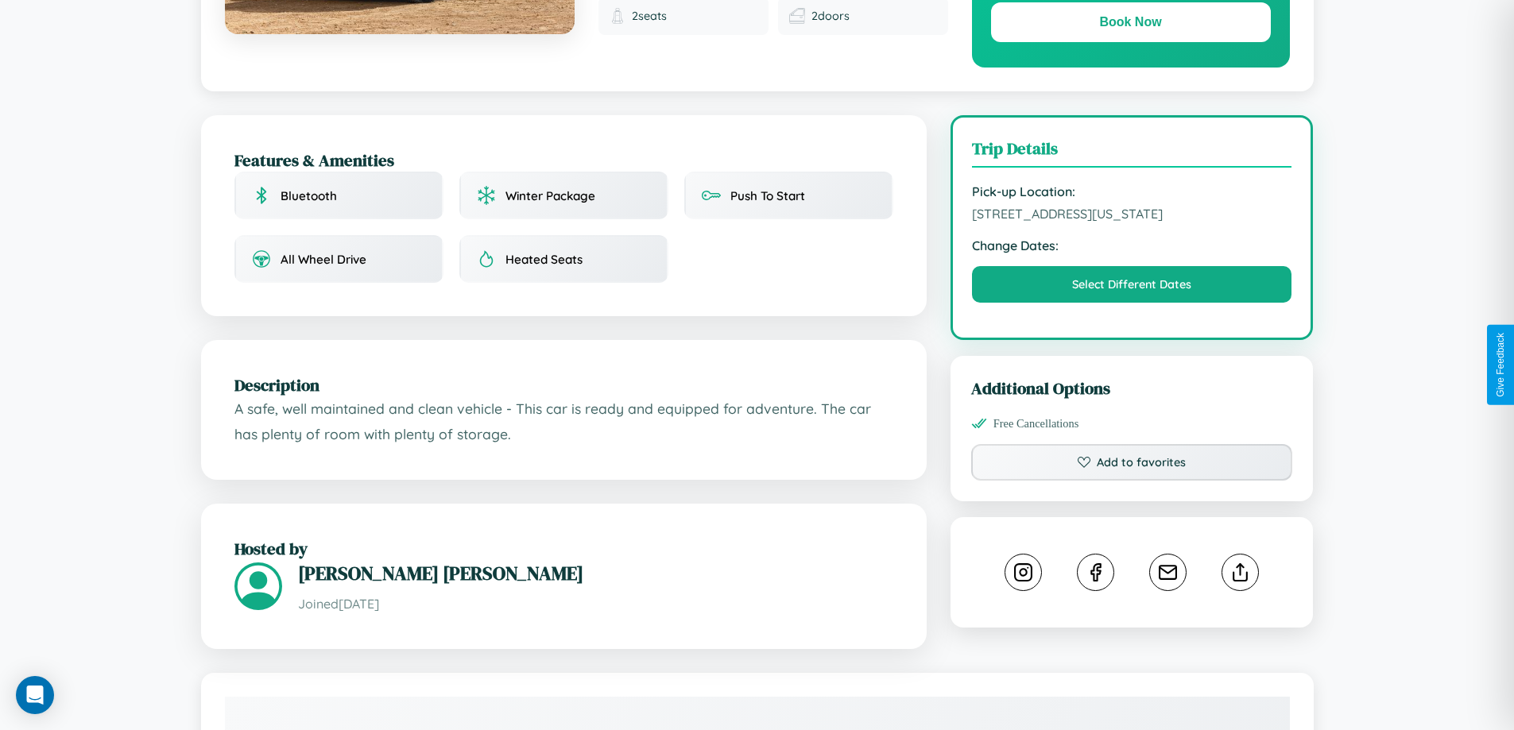
scroll to position [412, 0]
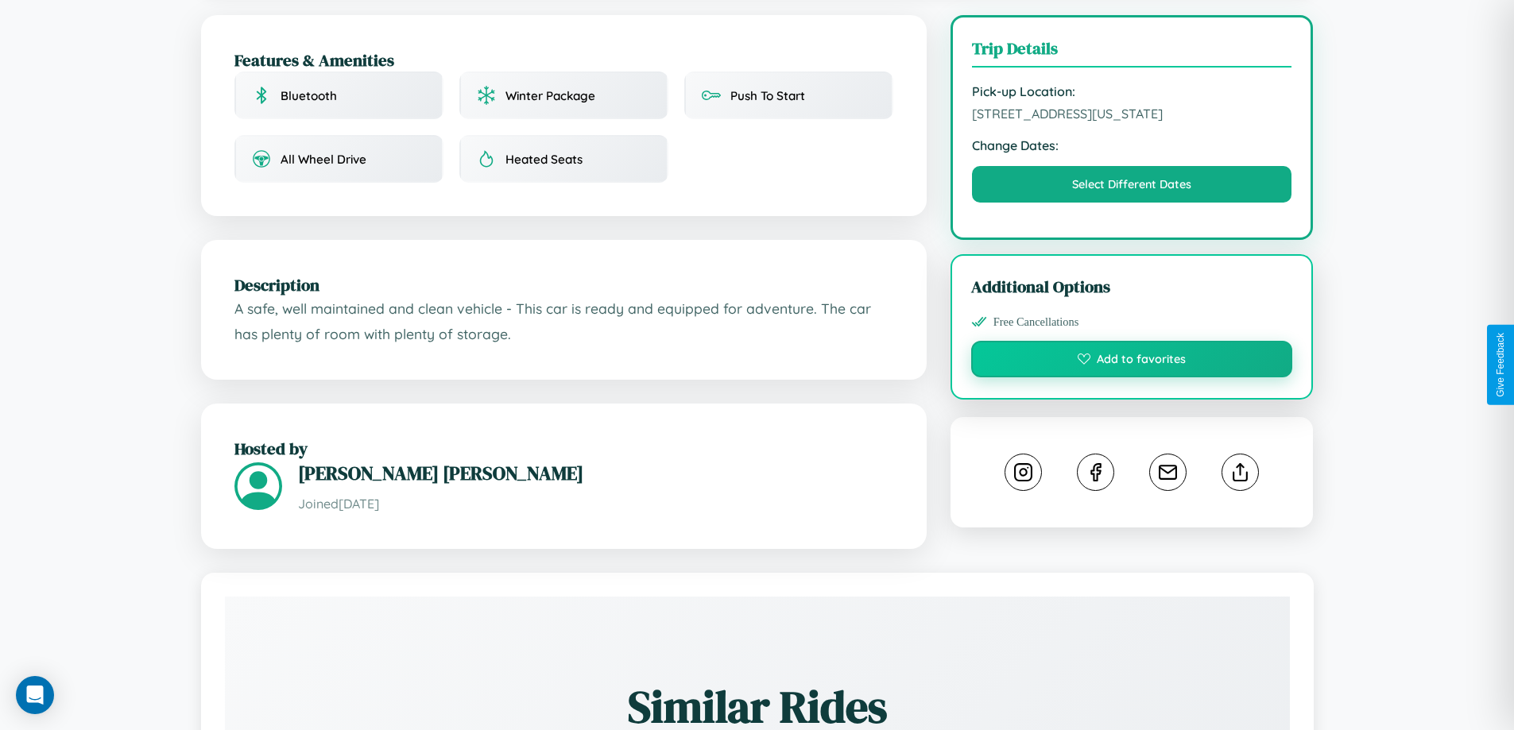
click at [1131, 362] on button "Add to favorites" at bounding box center [1132, 359] width 322 height 37
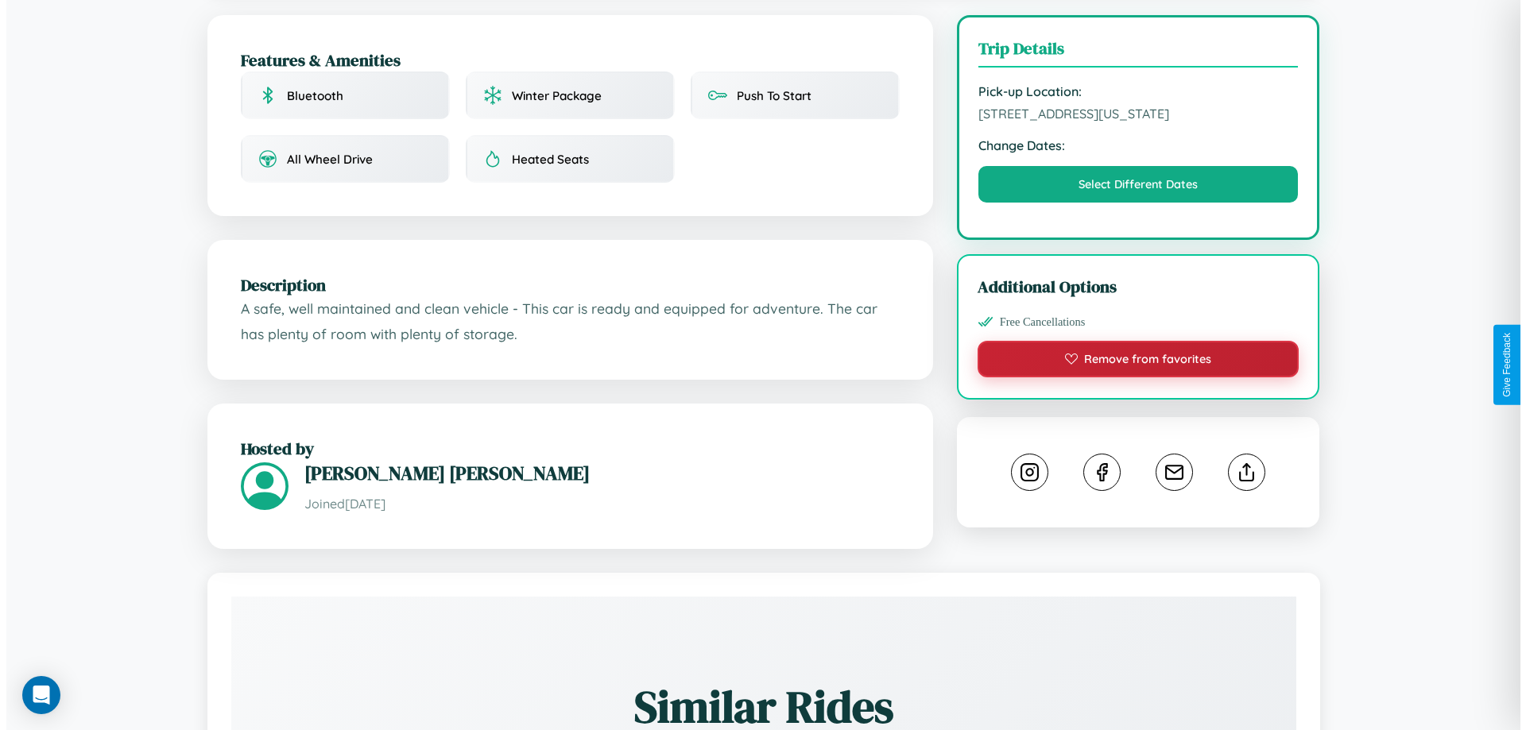
scroll to position [0, 0]
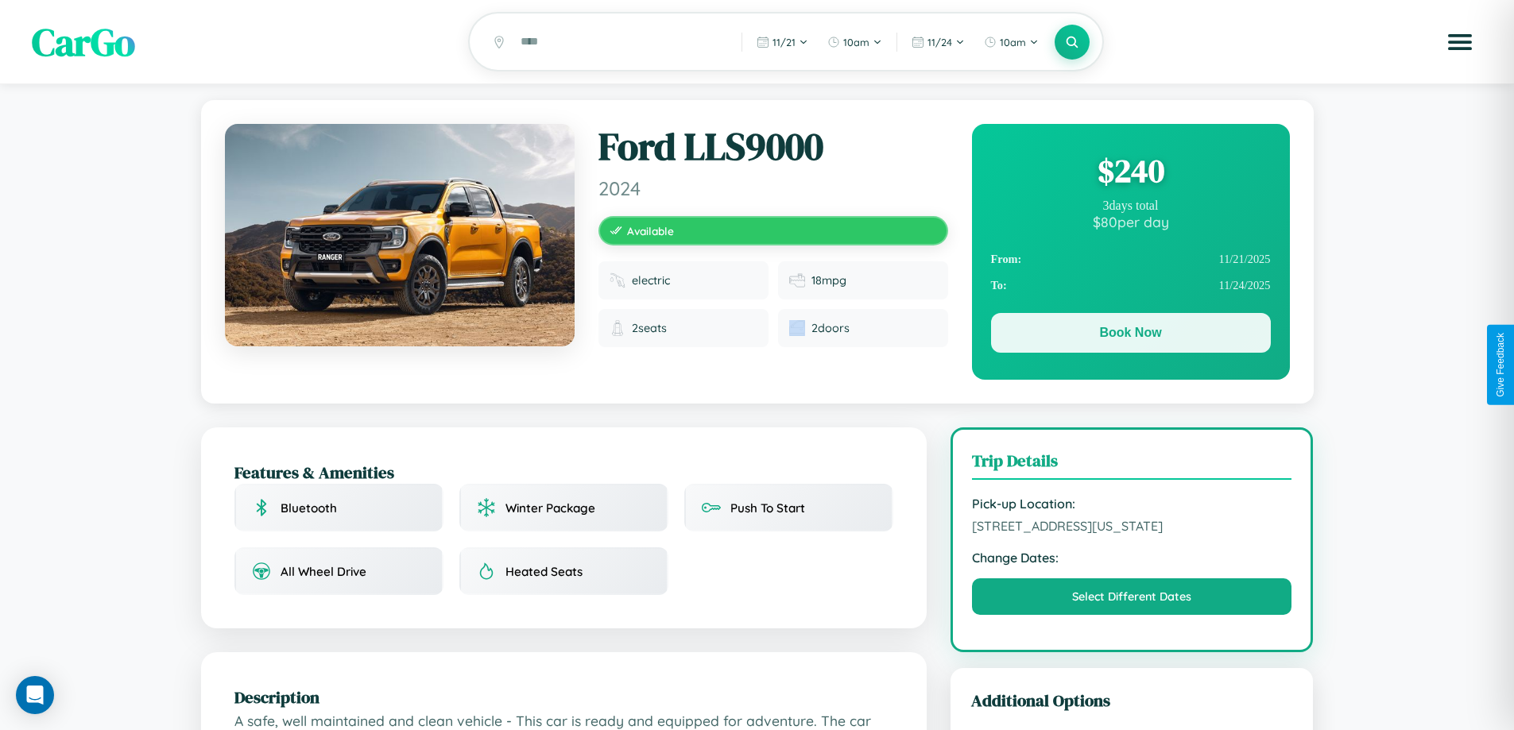
click at [1130, 335] on button "Book Now" at bounding box center [1131, 333] width 280 height 40
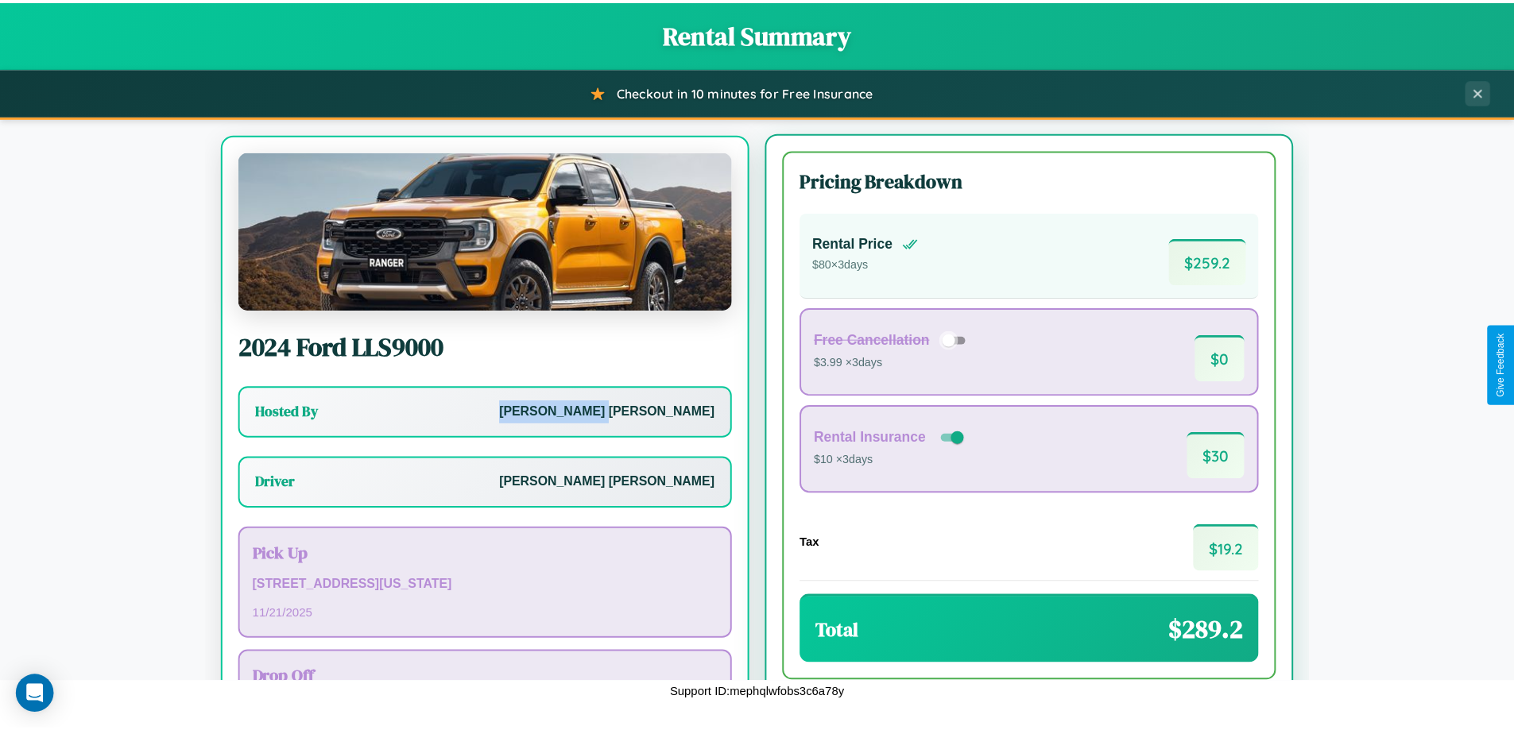
scroll to position [74, 0]
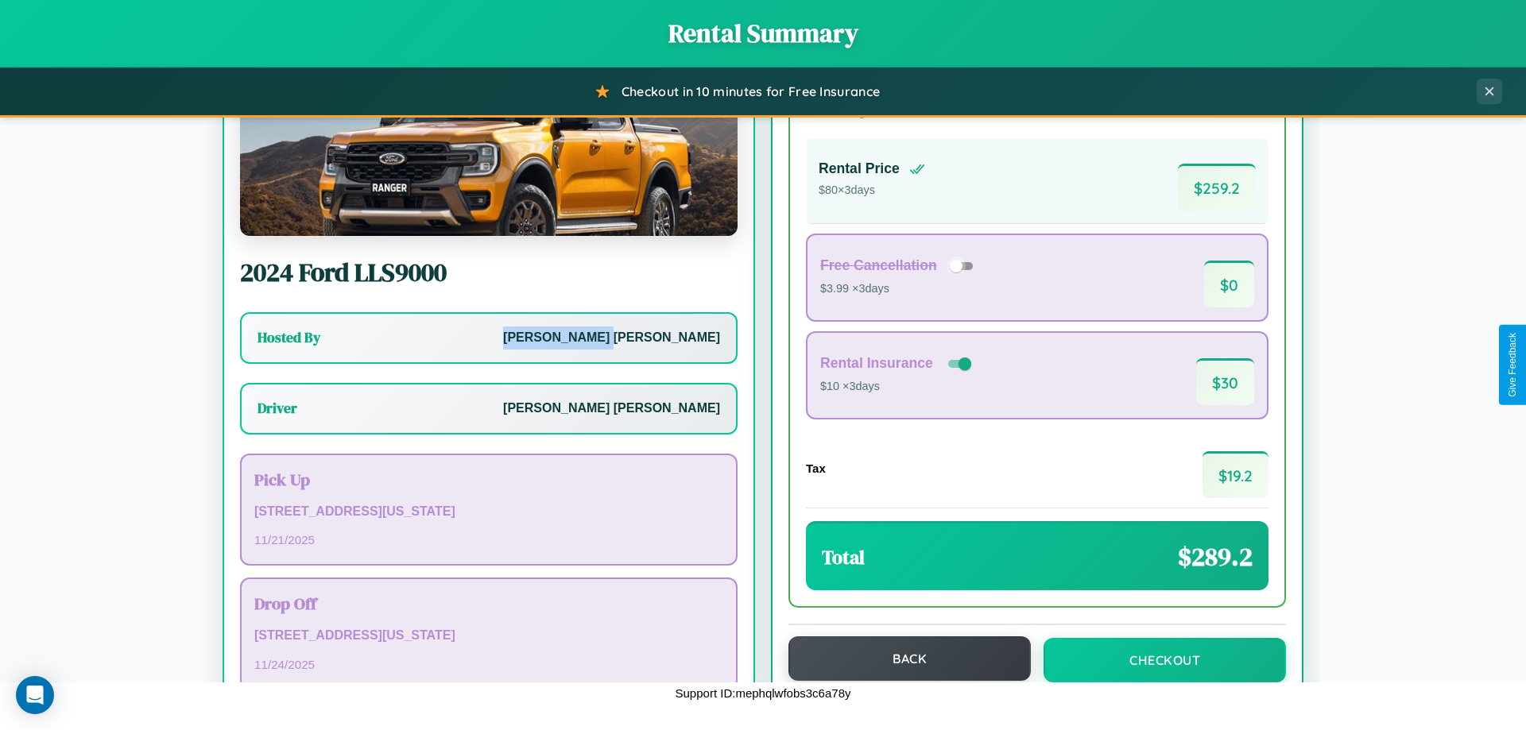
click at [902, 659] on button "Back" at bounding box center [909, 658] width 242 height 44
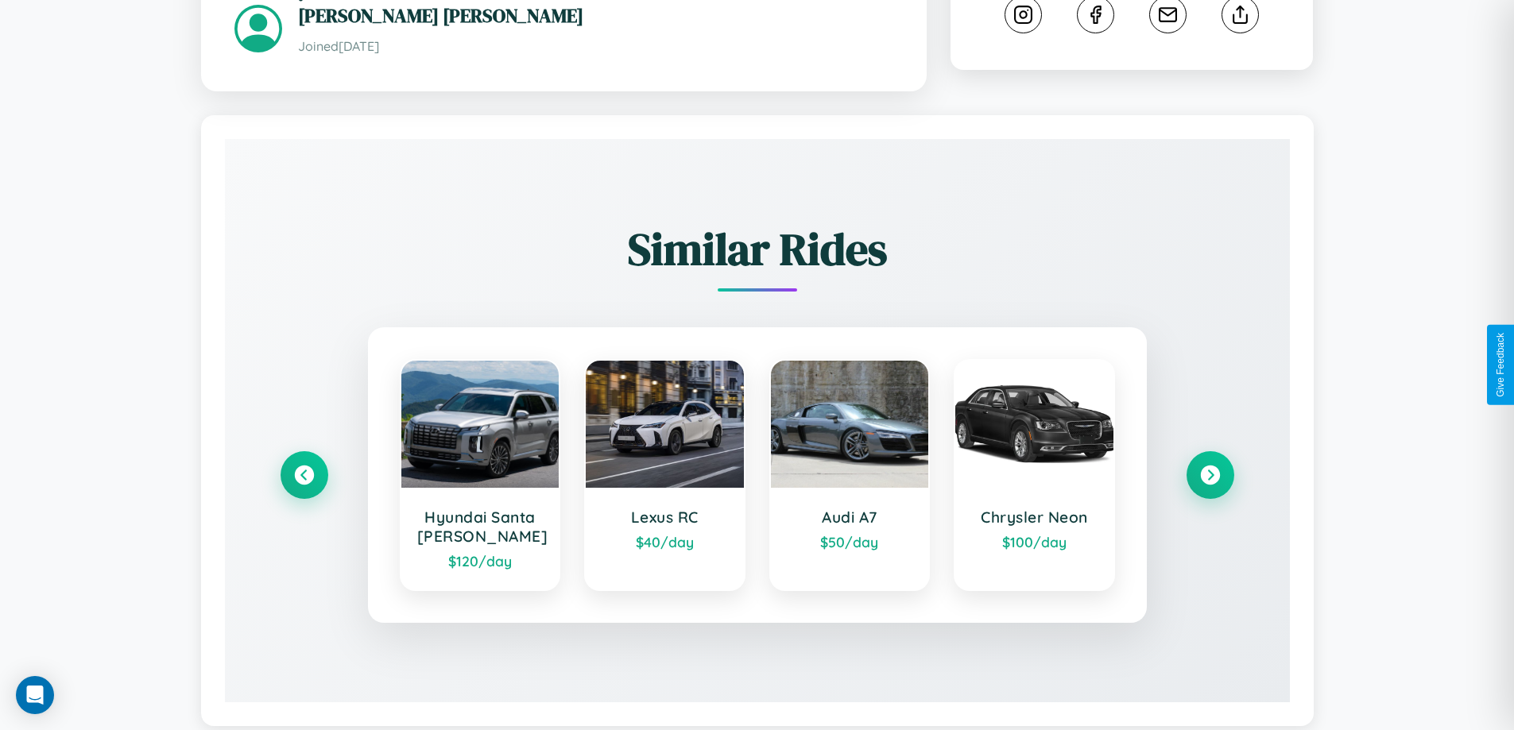
scroll to position [906, 0]
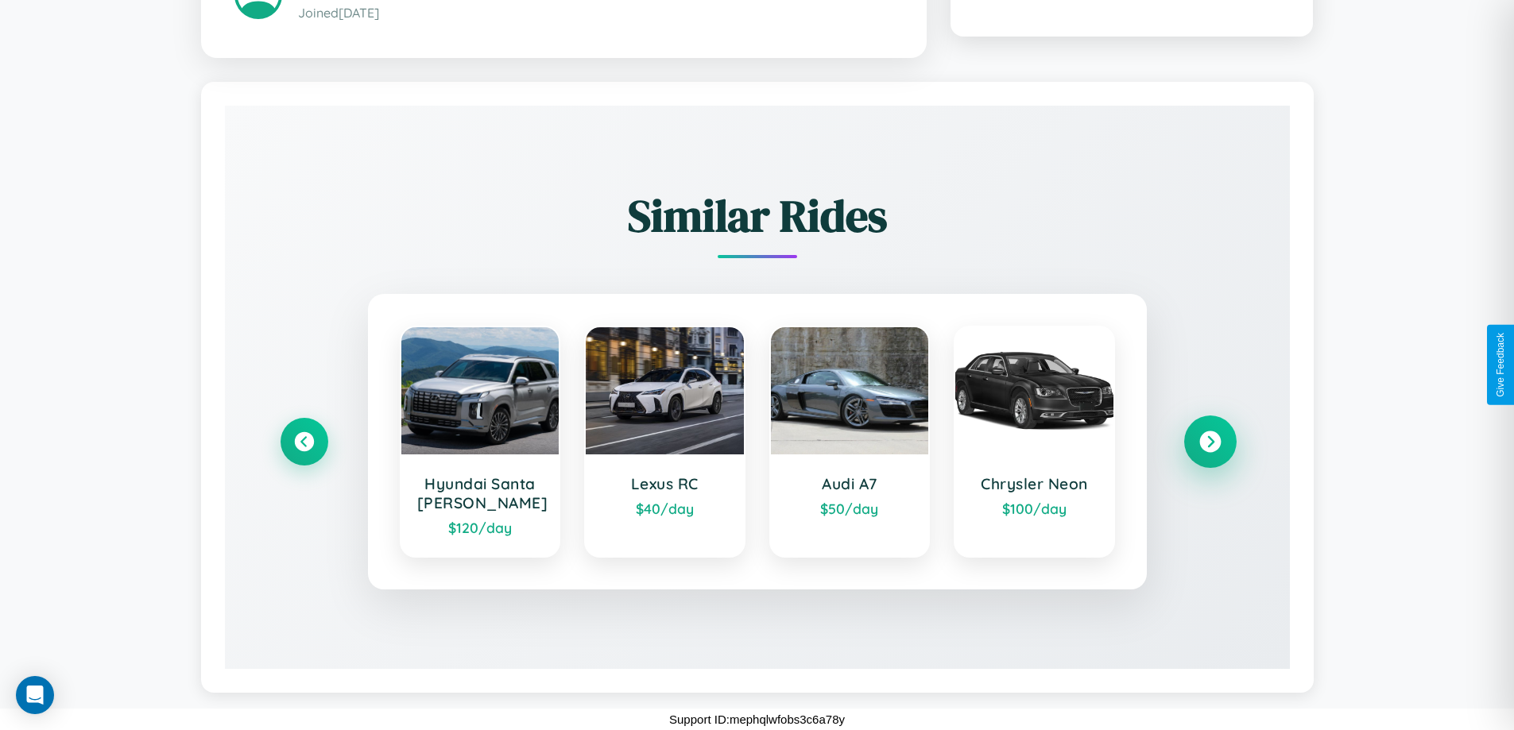
click at [1209, 442] on icon at bounding box center [1209, 441] width 21 height 21
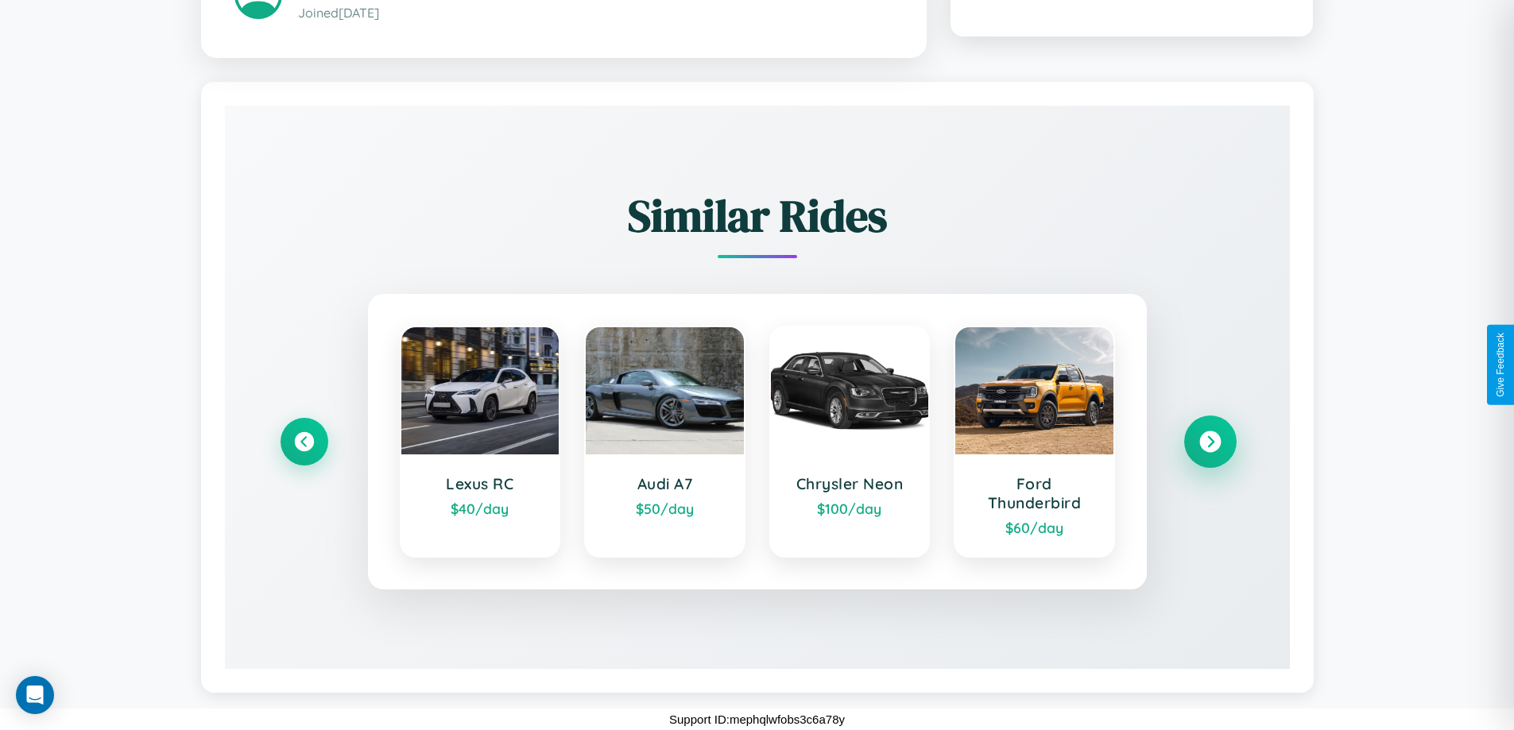
click at [1209, 442] on icon at bounding box center [1209, 441] width 21 height 21
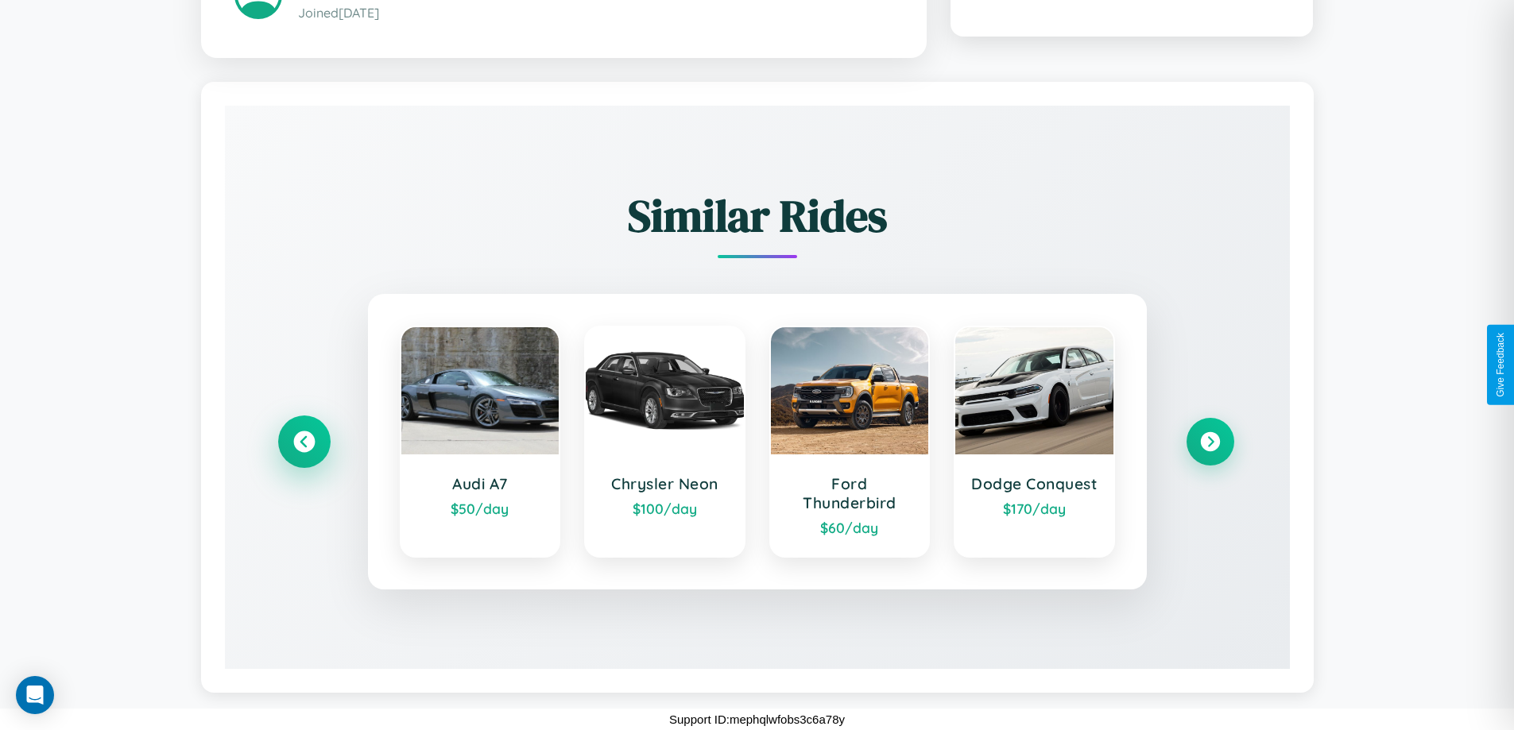
click at [304, 442] on icon at bounding box center [303, 441] width 21 height 21
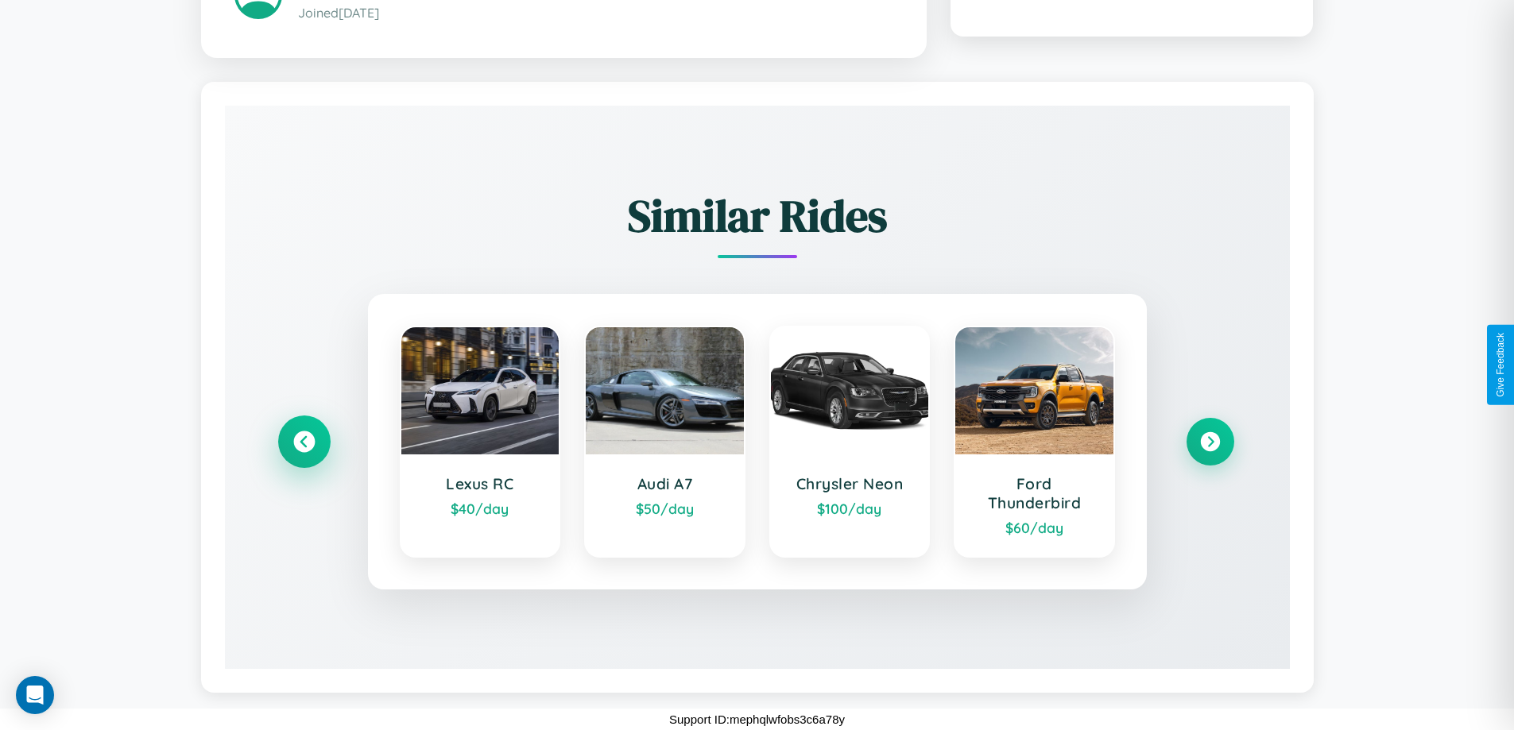
scroll to position [522, 0]
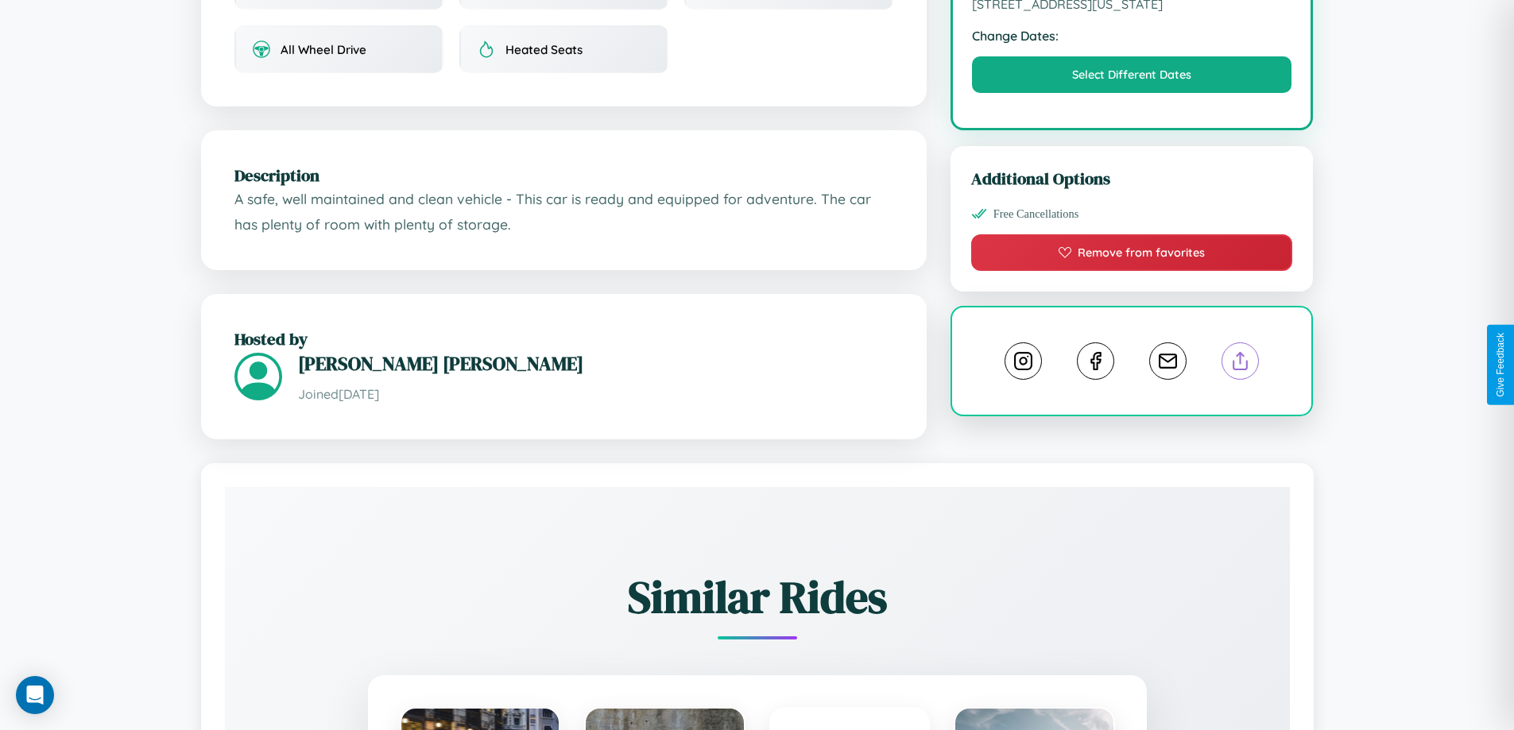
click at [1240, 363] on line at bounding box center [1240, 358] width 0 height 11
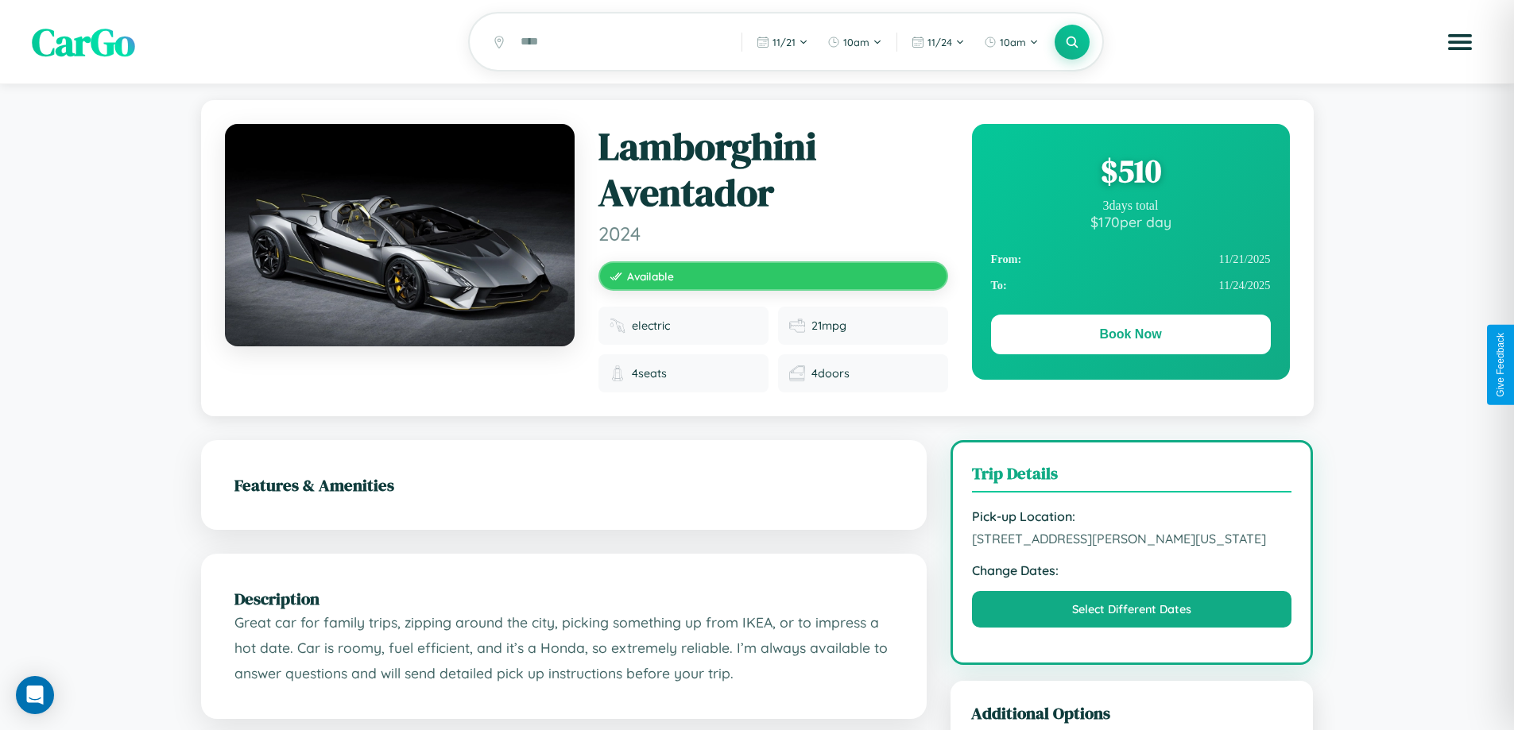
click at [1130, 173] on div "$ 510" at bounding box center [1131, 170] width 280 height 43
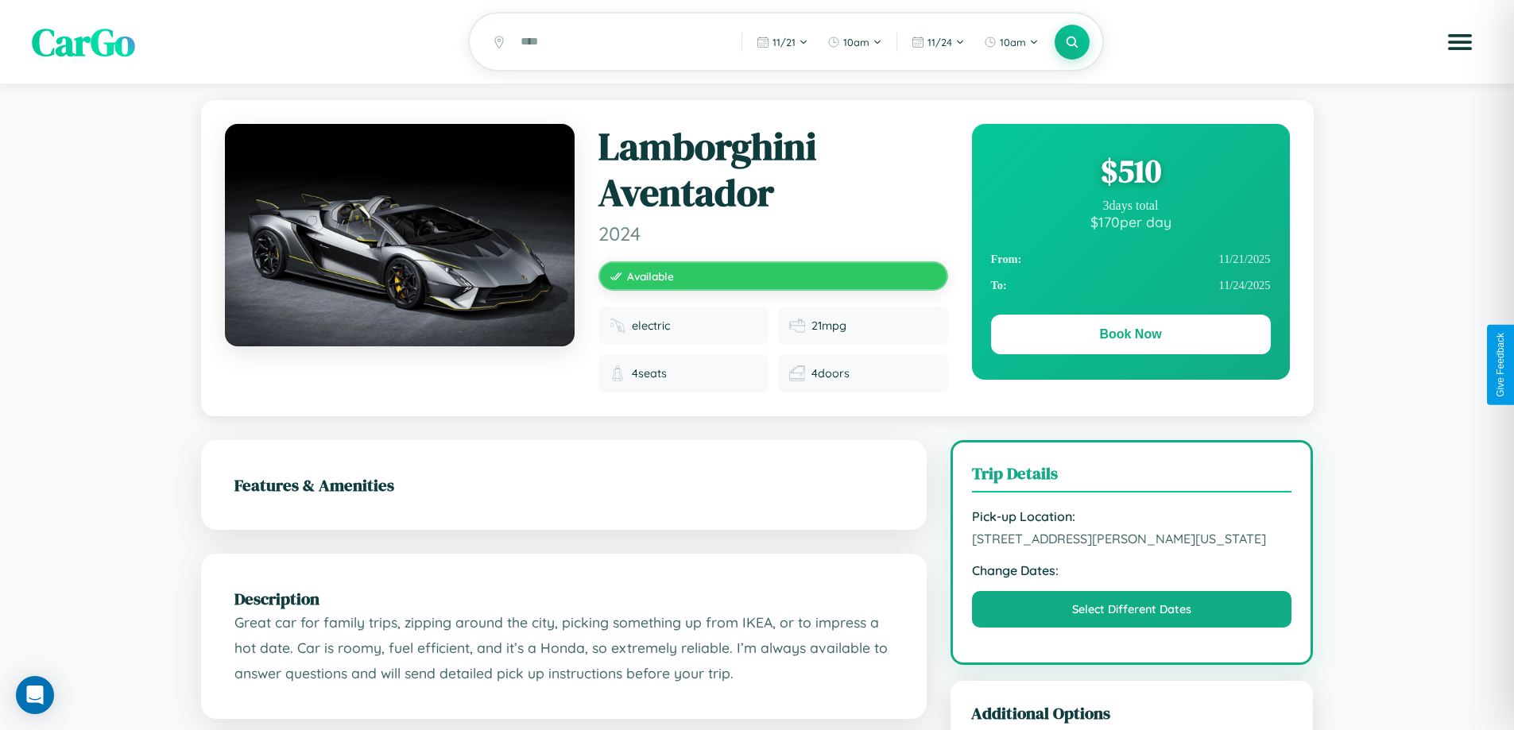
click at [1130, 173] on div "$ 510" at bounding box center [1131, 170] width 280 height 43
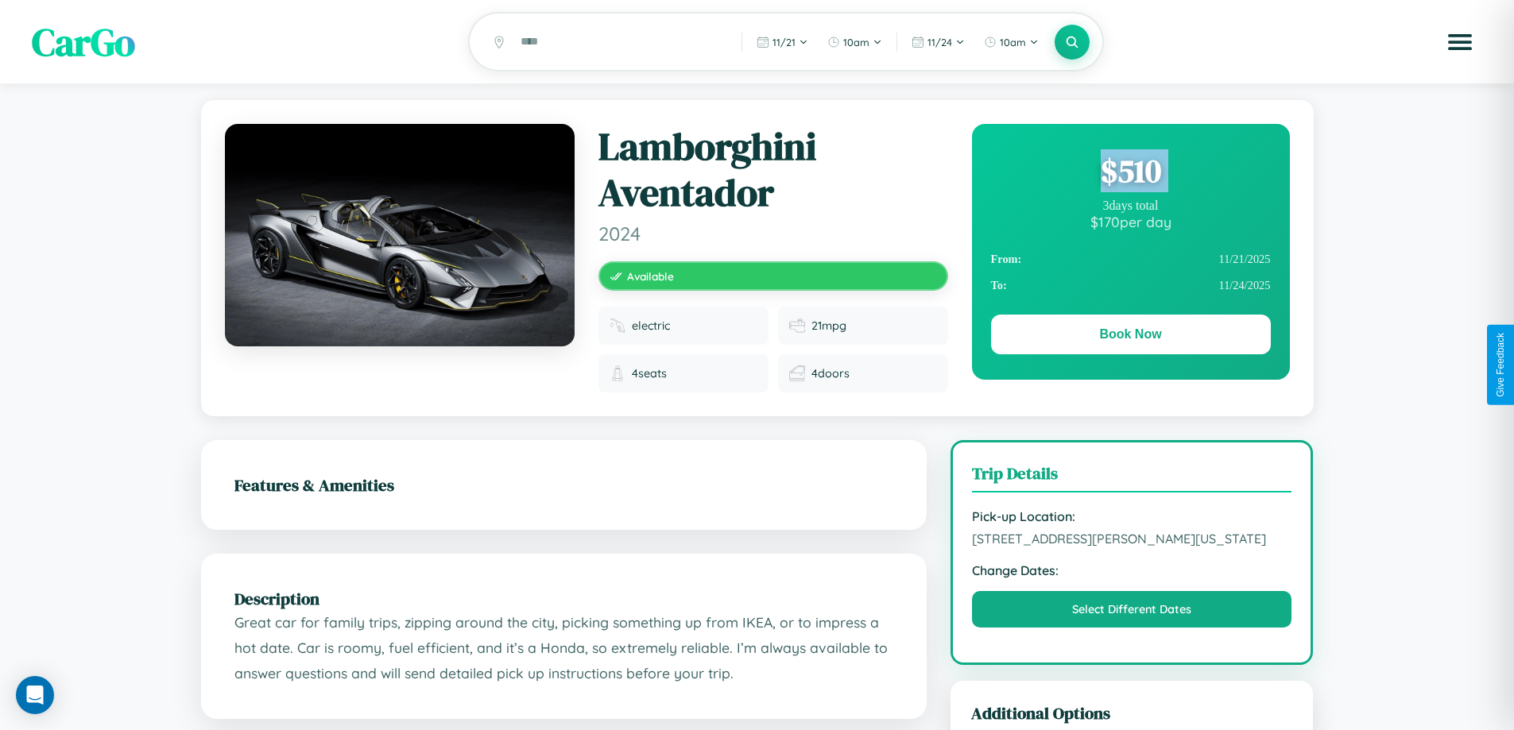
click at [1130, 173] on div "$ 510" at bounding box center [1131, 170] width 280 height 43
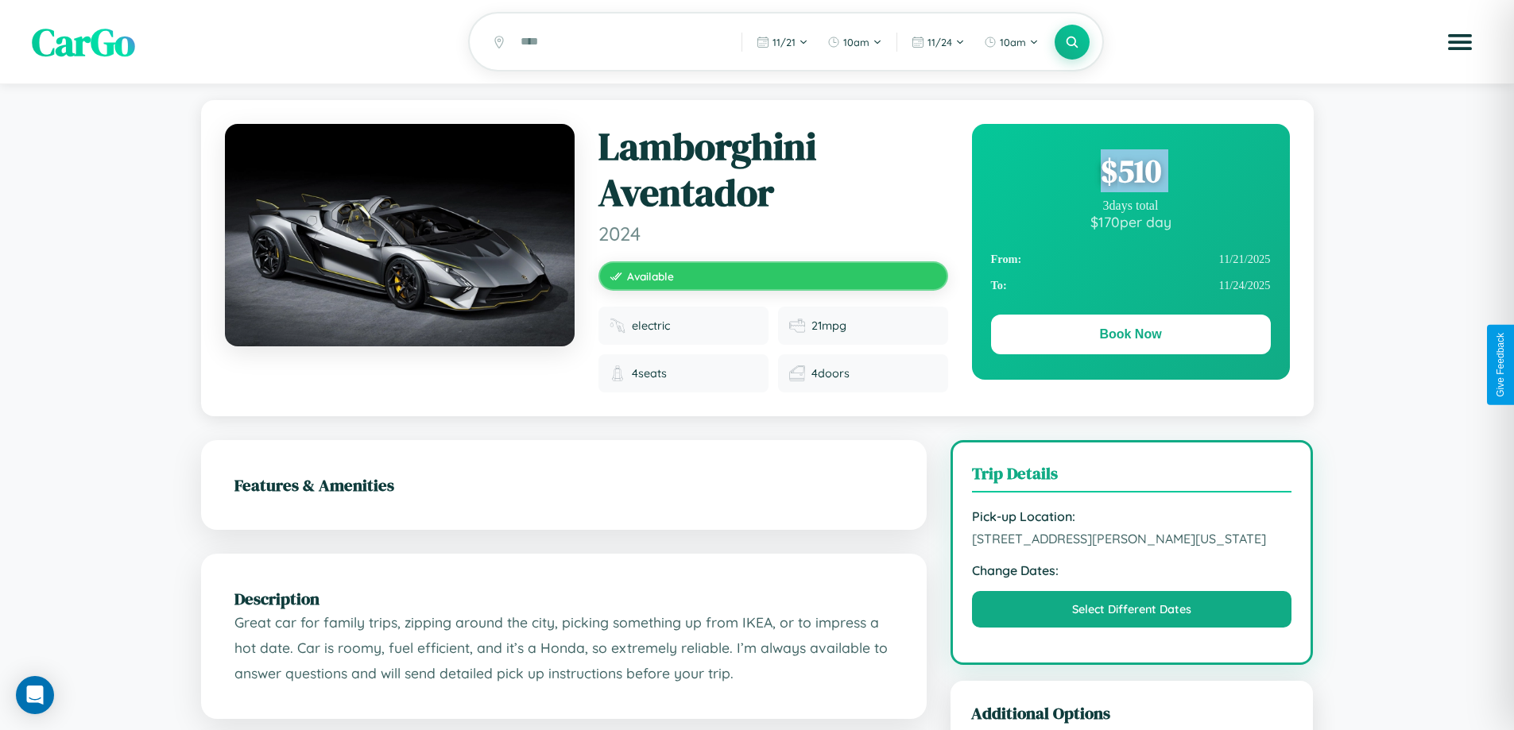
click at [1130, 173] on div "$ 510" at bounding box center [1131, 170] width 280 height 43
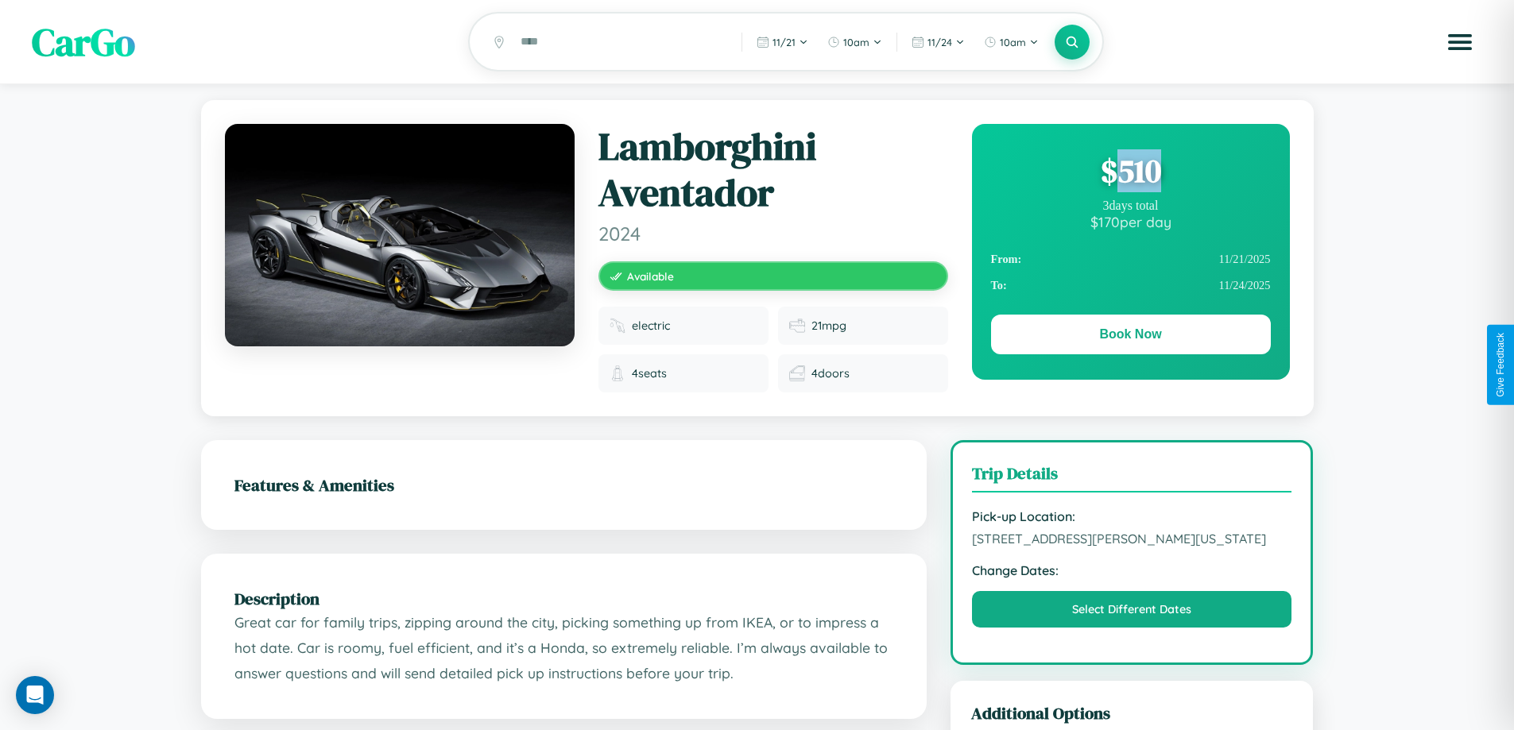
click at [1130, 173] on div "$ 510" at bounding box center [1131, 170] width 280 height 43
